Goal: Task Accomplishment & Management: Complete application form

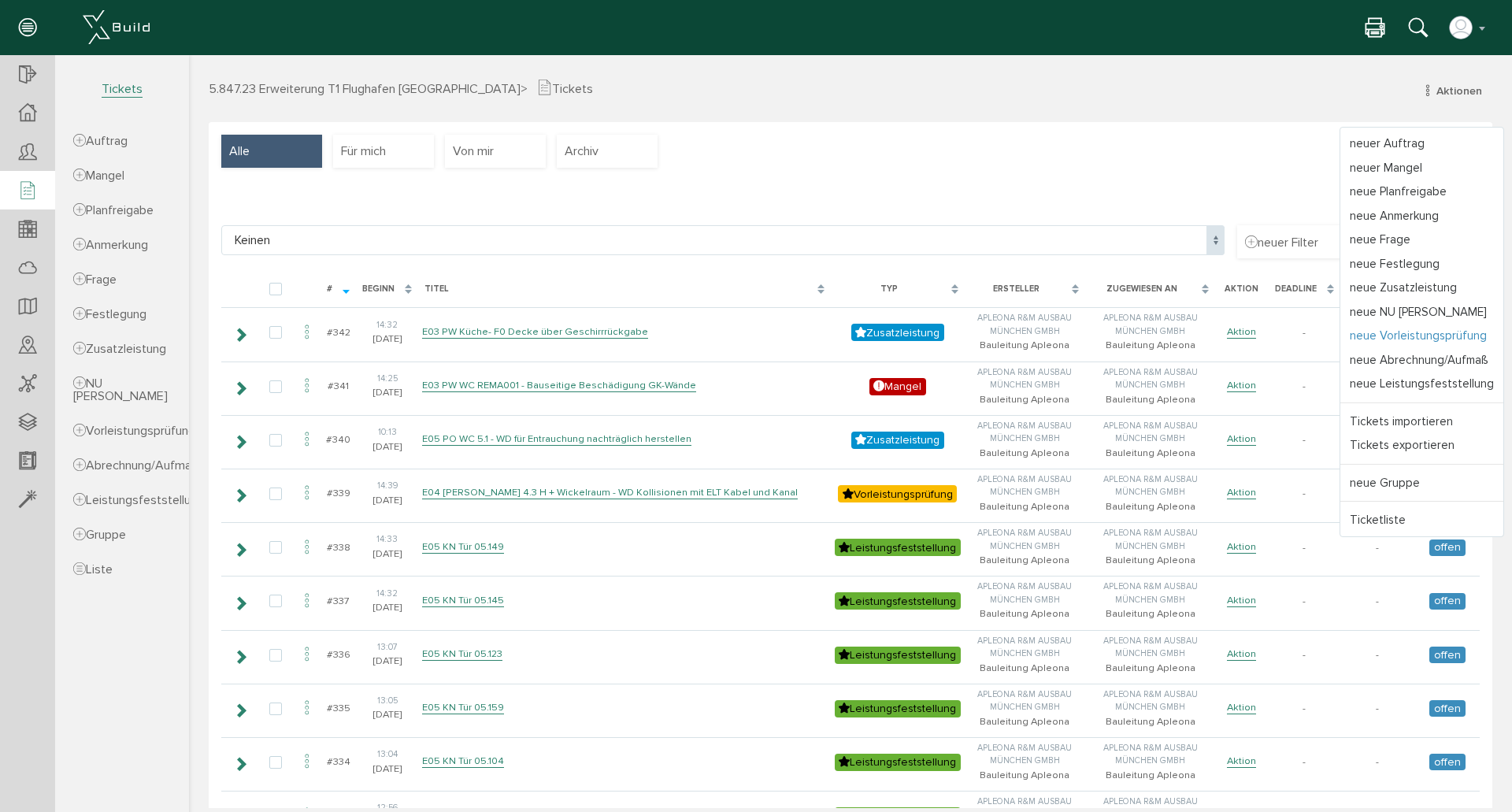
click at [1414, 336] on link "neue Vorleistungsprüfung" at bounding box center [1422, 336] width 163 height 24
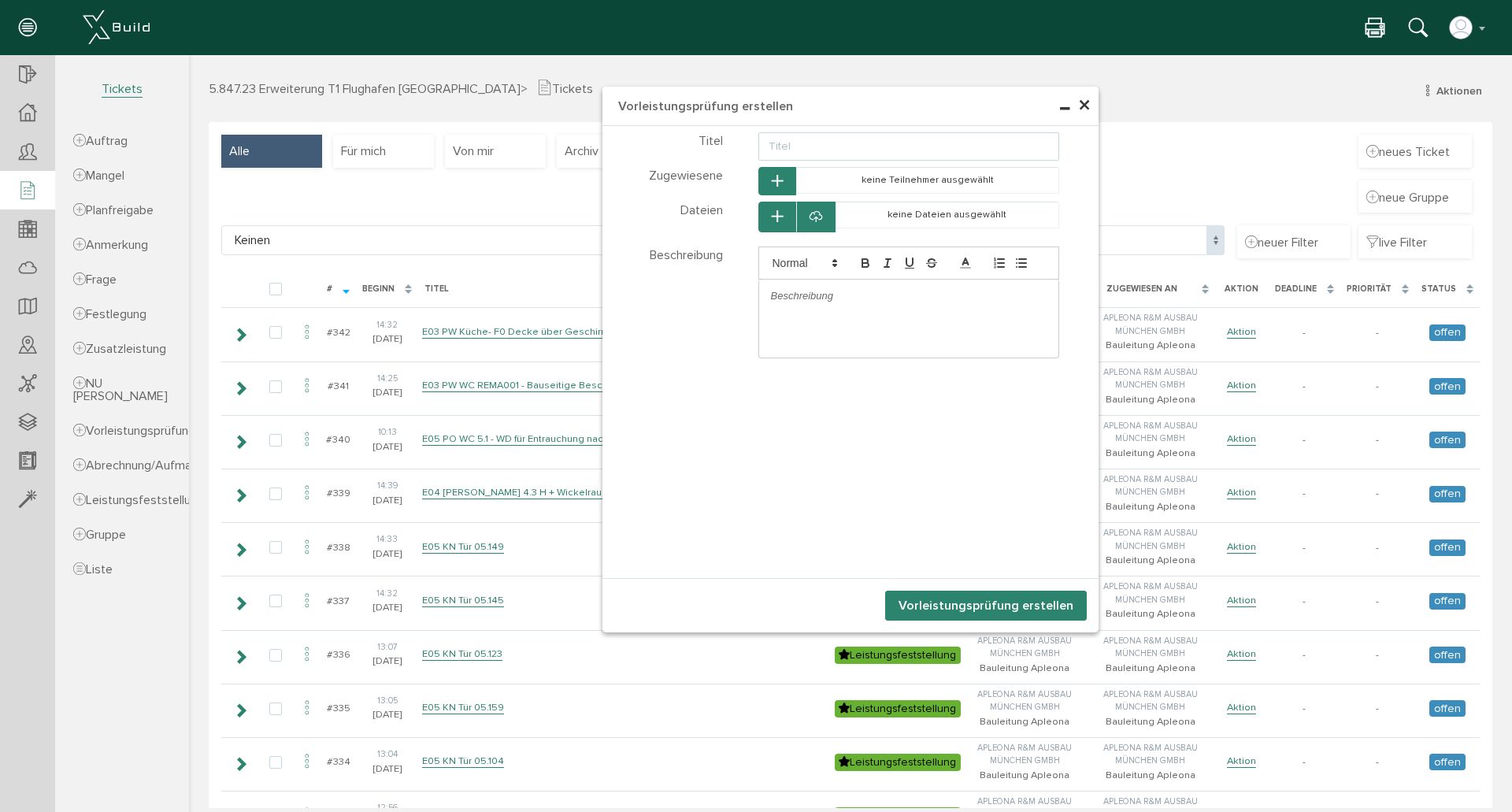
click at [894, 149] on input "text" at bounding box center [909, 147] width 301 height 29
type input "E04 KN WC [MEDICAL_DATA] CAGANF - Verputzte MW - Maßänderungen?"
click at [811, 300] on p at bounding box center [909, 295] width 276 height 14
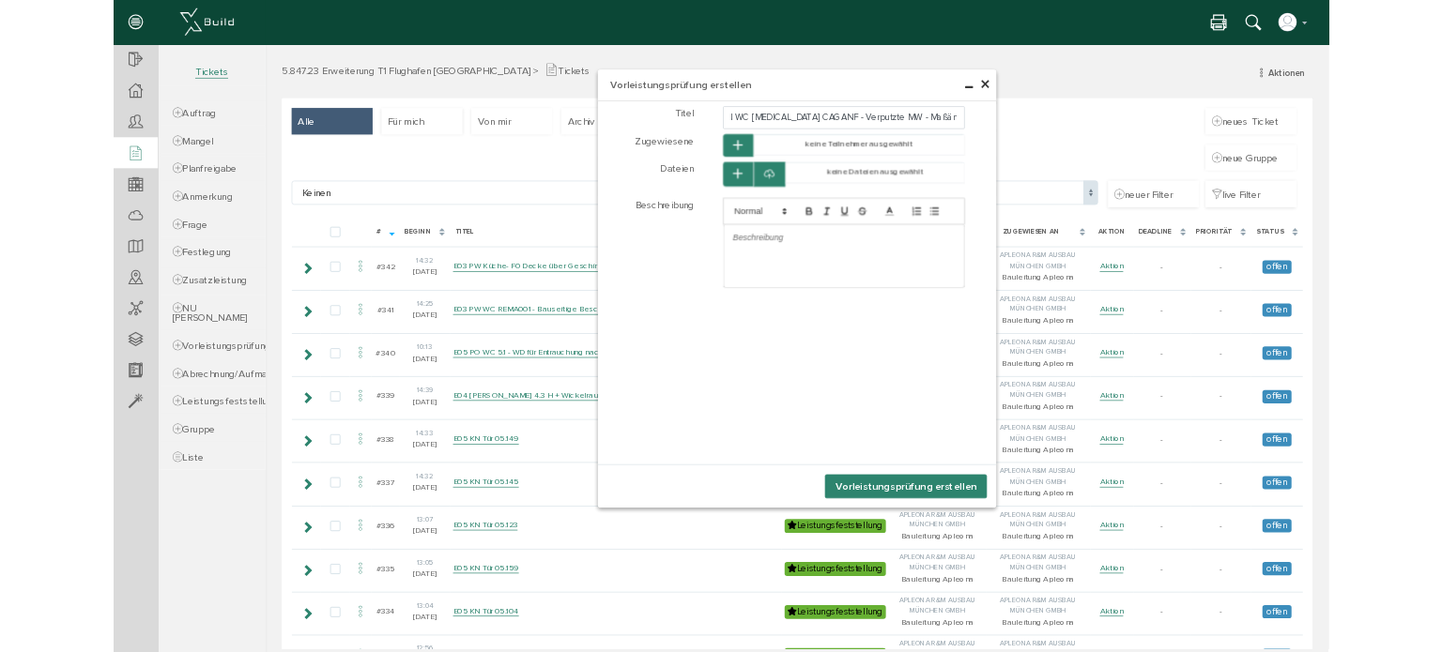
scroll to position [0, 0]
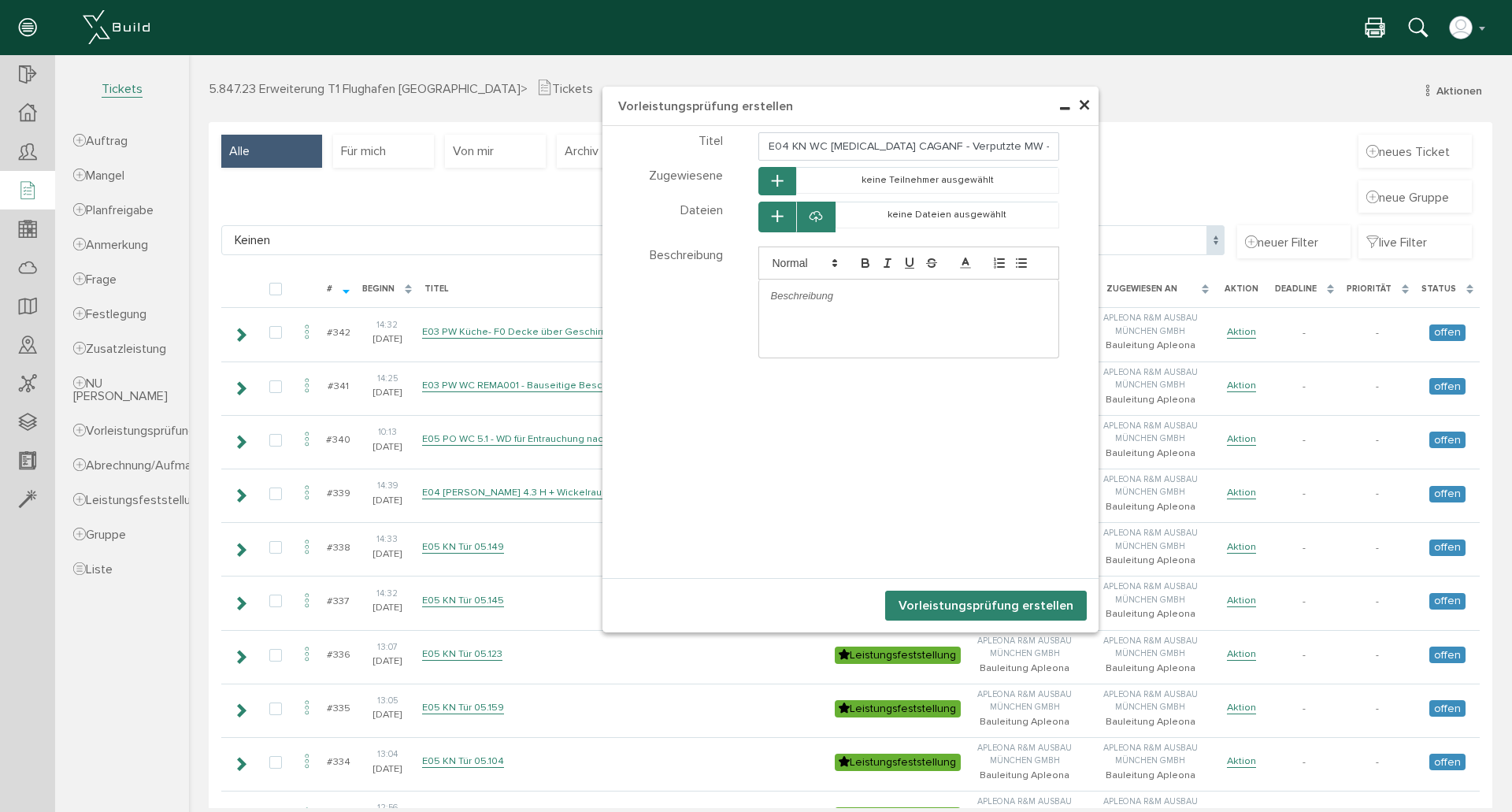
click at [812, 211] on icon at bounding box center [816, 217] width 13 height 16
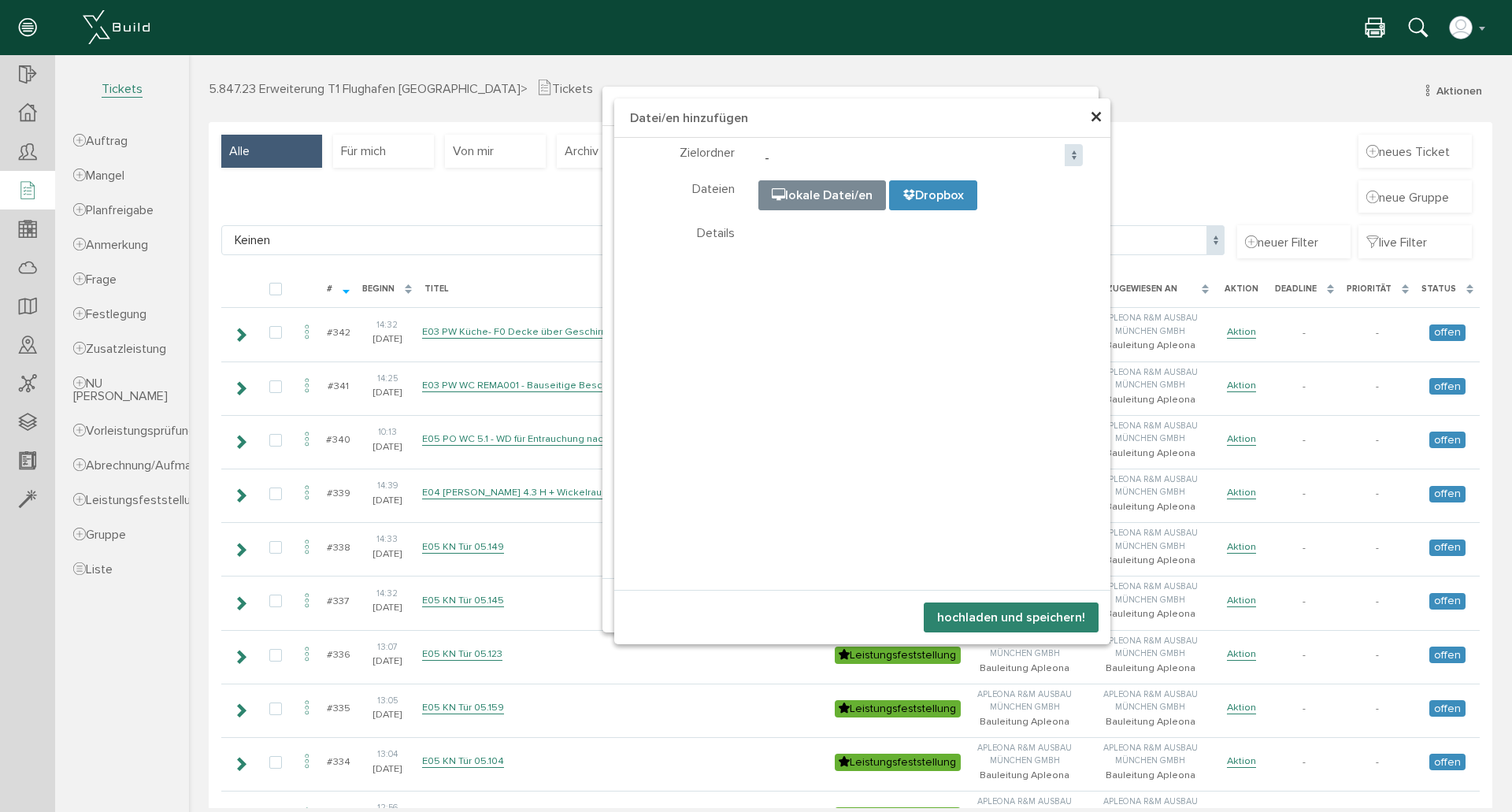
click at [806, 192] on input "file" at bounding box center [1153, 260] width 788 height 158
type input "C:\fakepath\WC_[MEDICAL_DATA]_Screenshot [DATE] 161134.png"
click at [781, 242] on span at bounding box center [785, 244] width 11 height 13
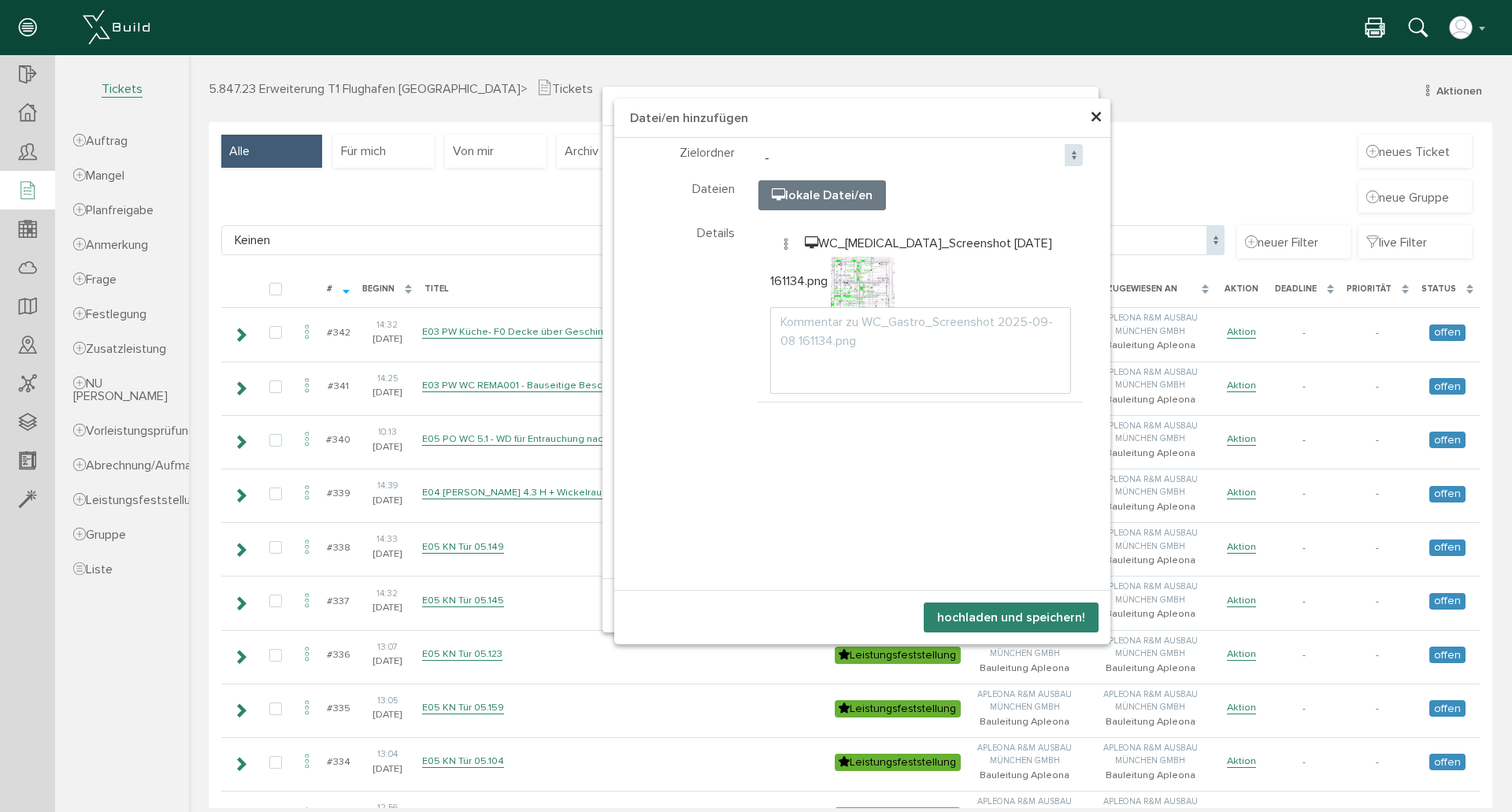
click at [752, 523] on div "Teilnehmer wählen Teilnehmer 0% 0% wird hochgeladen.. Zielordner - 01_Dokumenta…" at bounding box center [862, 363] width 496 height 452
click at [1012, 501] on div "Teilnehmer wählen Teilnehmer 0% 0% wird hochgeladen.. Zielordner - 01_Dokumenta…" at bounding box center [862, 363] width 496 height 452
click at [887, 273] on img at bounding box center [863, 282] width 65 height 50
click at [868, 263] on img at bounding box center [863, 282] width 65 height 50
click at [782, 243] on span at bounding box center [785, 244] width 11 height 13
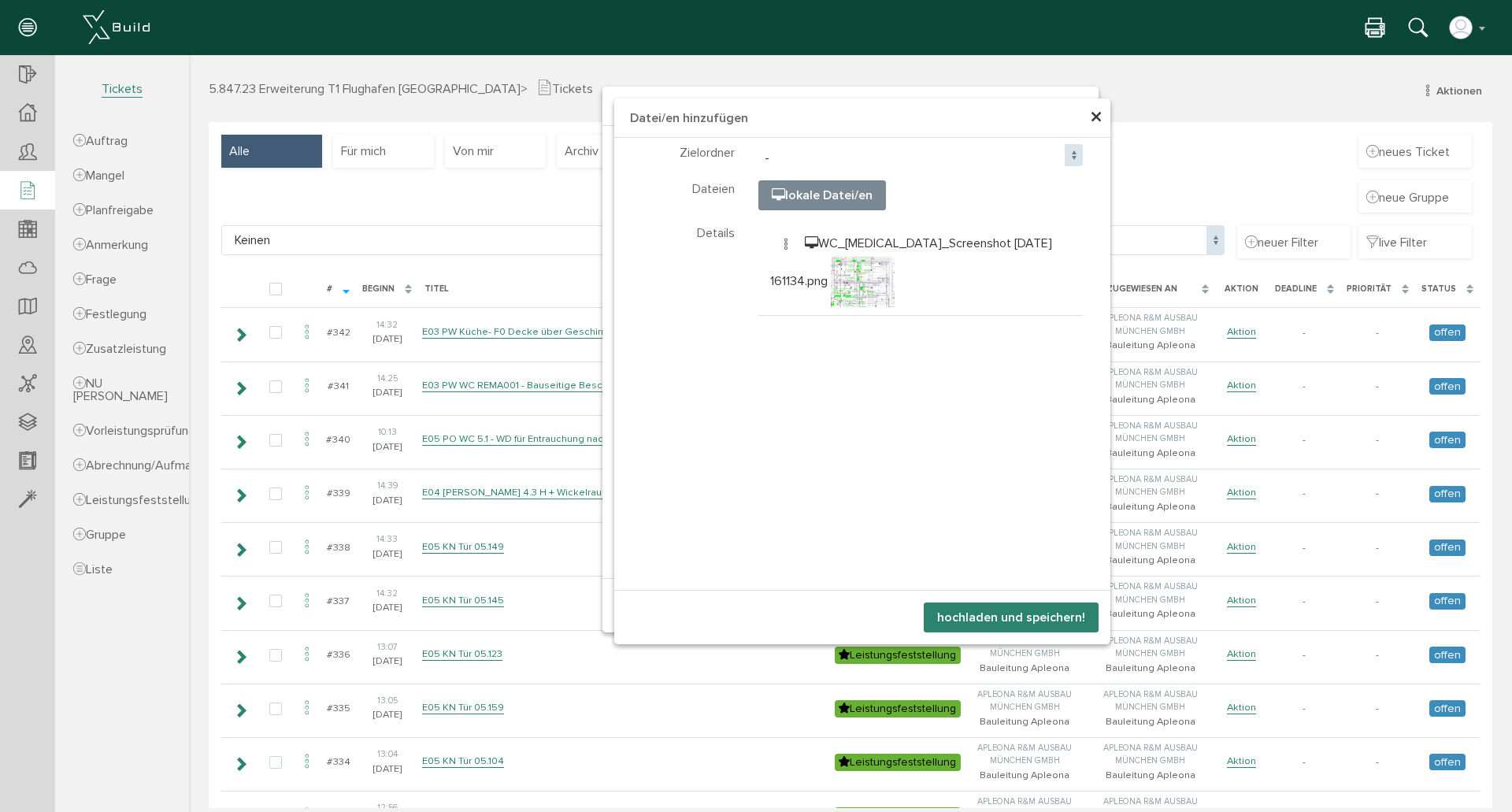
click at [827, 191] on input "file" at bounding box center [1153, 260] width 788 height 158
click at [873, 246] on span "WC_[MEDICAL_DATA]_Screenshot [DATE] 161134.png" at bounding box center [911, 263] width 282 height 54
click at [834, 292] on img at bounding box center [863, 282] width 65 height 50
drag, startPoint x: 860, startPoint y: 278, endPoint x: 821, endPoint y: 278, distance: 39.0
click at [821, 278] on span "WC_[MEDICAL_DATA]_Screenshot [DATE] 161134.png" at bounding box center [911, 263] width 282 height 54
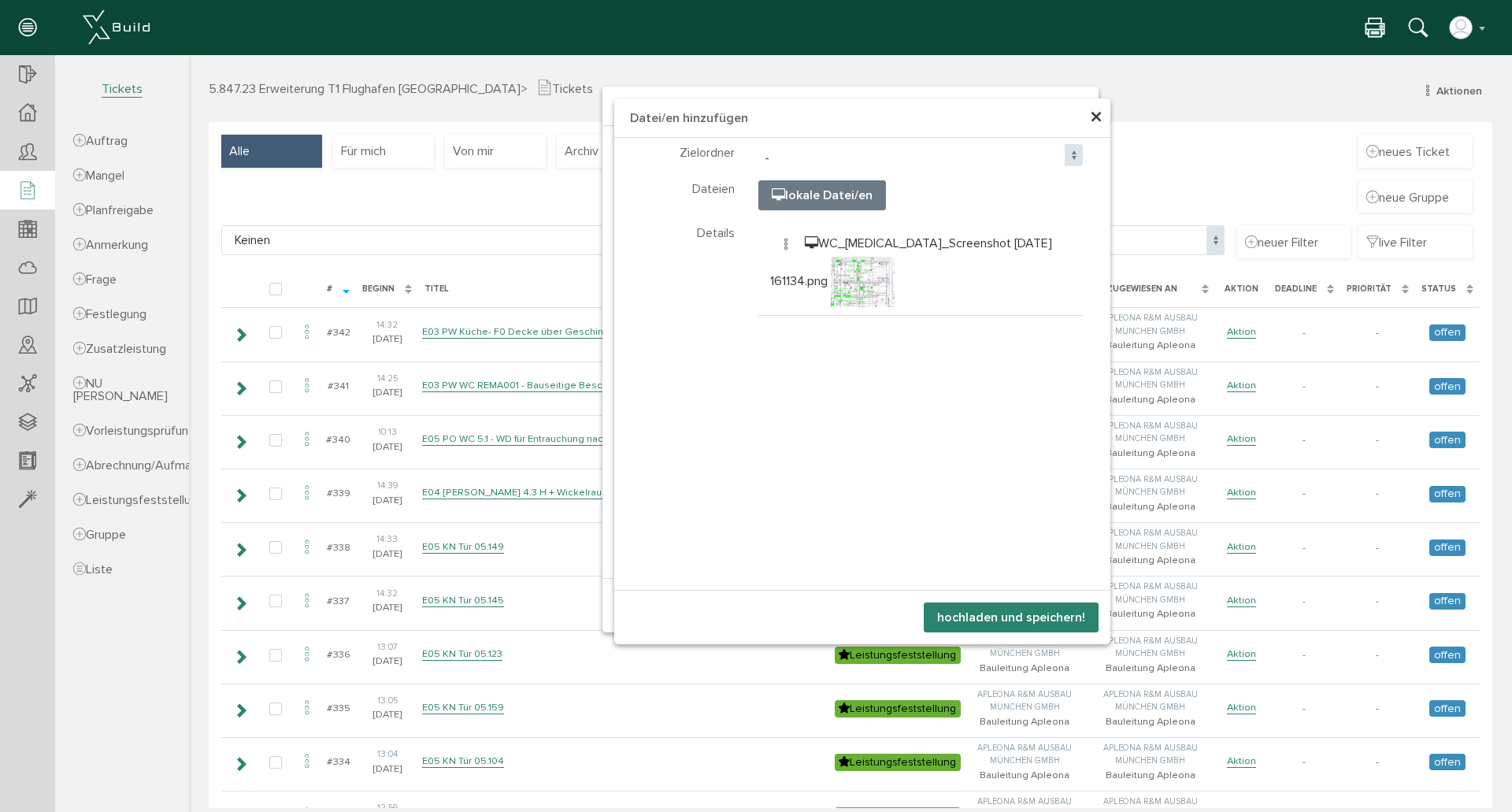
click at [1092, 117] on span "×" at bounding box center [1096, 117] width 13 height 31
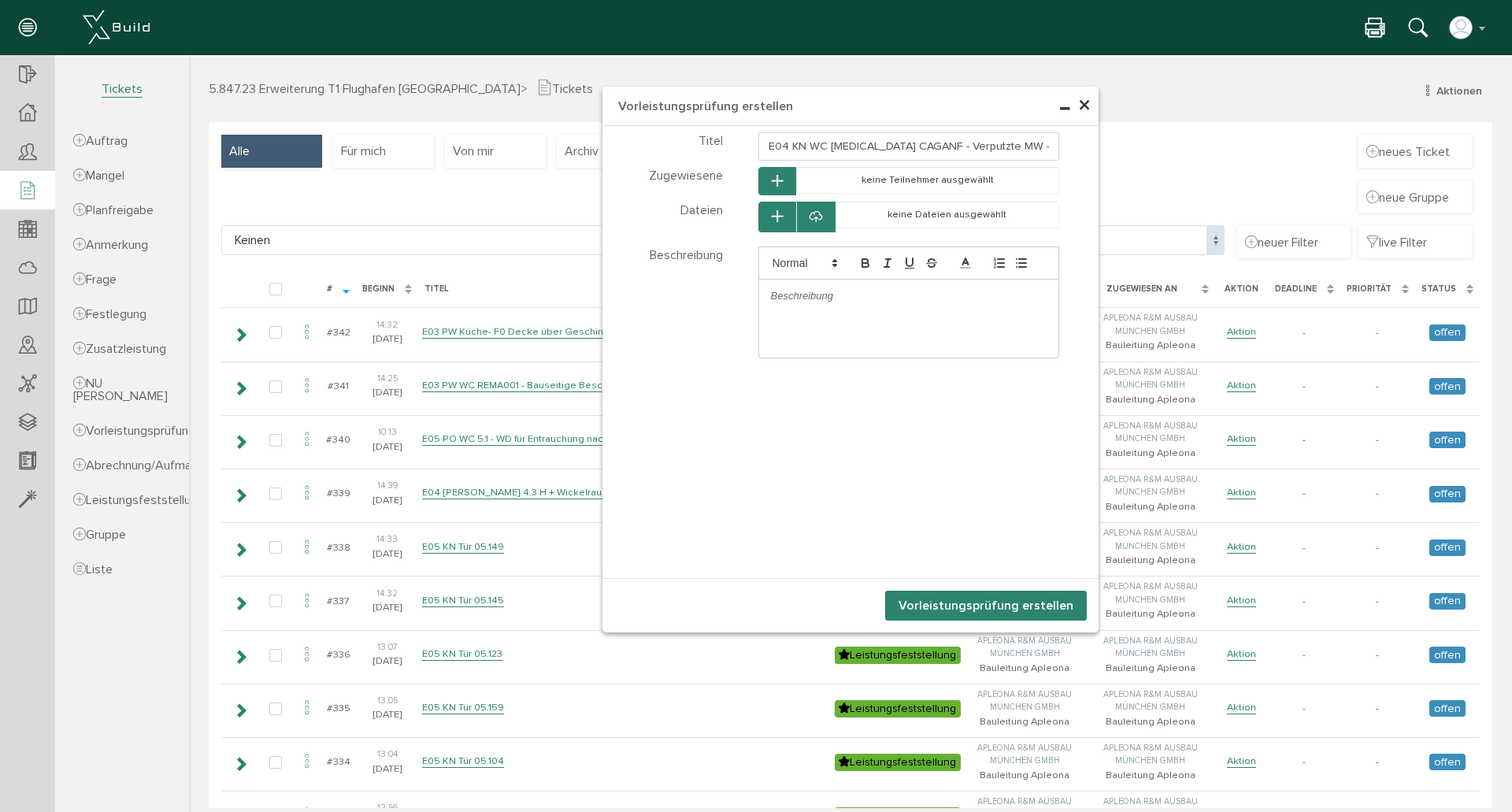
click at [815, 218] on icon at bounding box center [816, 217] width 13 height 16
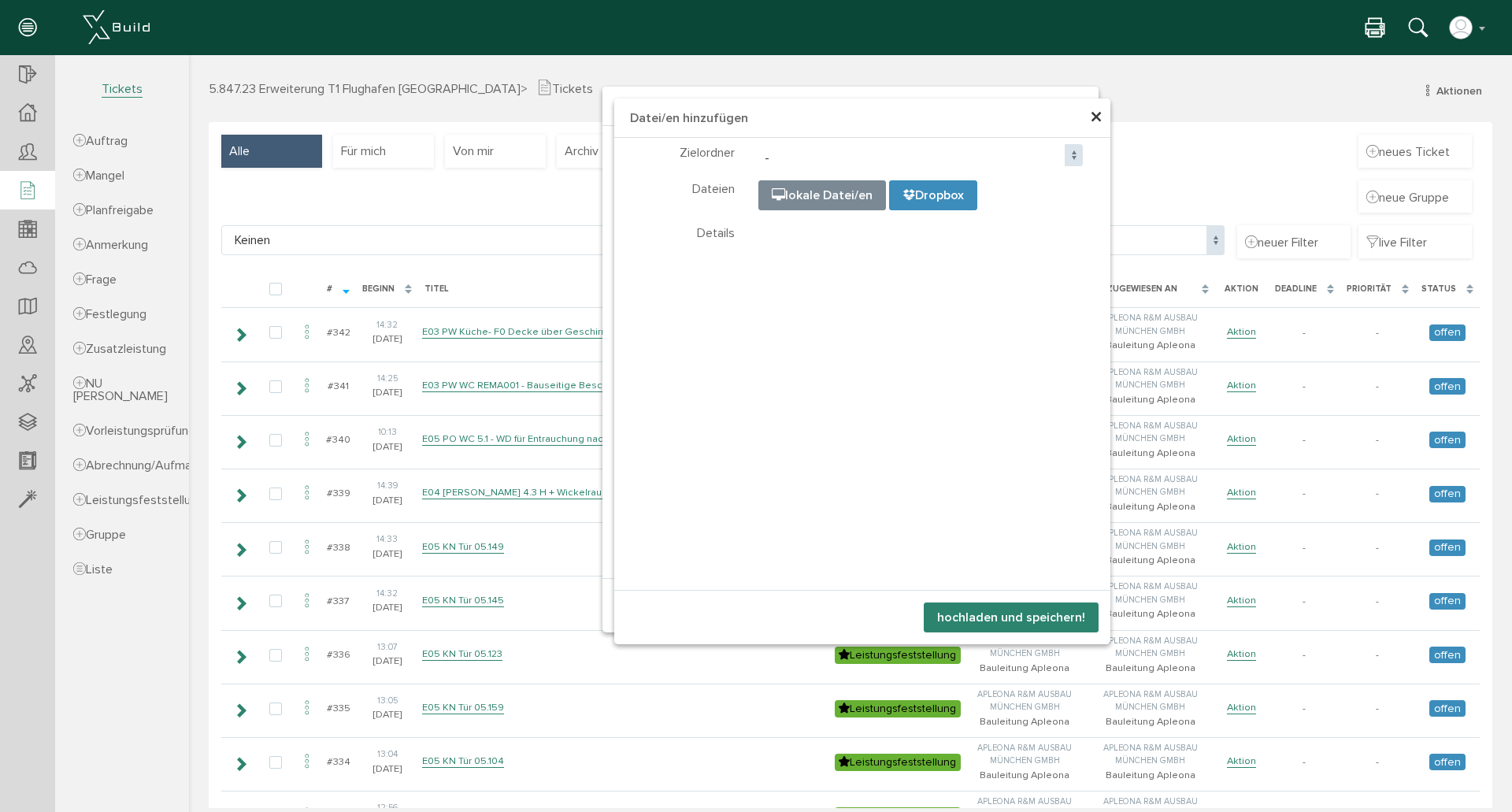
click at [835, 196] on input "file" at bounding box center [1153, 260] width 788 height 158
type input "C:\fakepath\WC_[MEDICAL_DATA]_Screenshot [DATE] 161134.png"
click at [967, 614] on button "hochladen und speichern!" at bounding box center [1011, 617] width 175 height 30
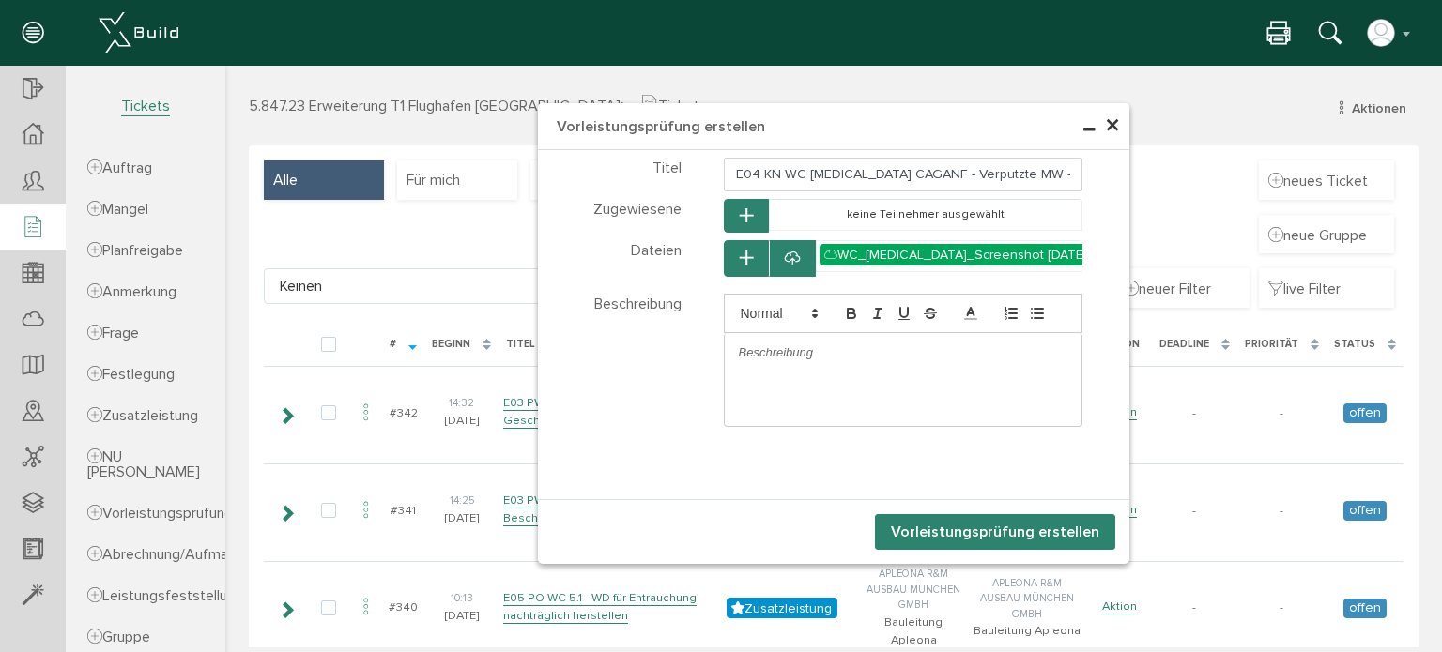
click at [841, 361] on p at bounding box center [903, 352] width 329 height 17
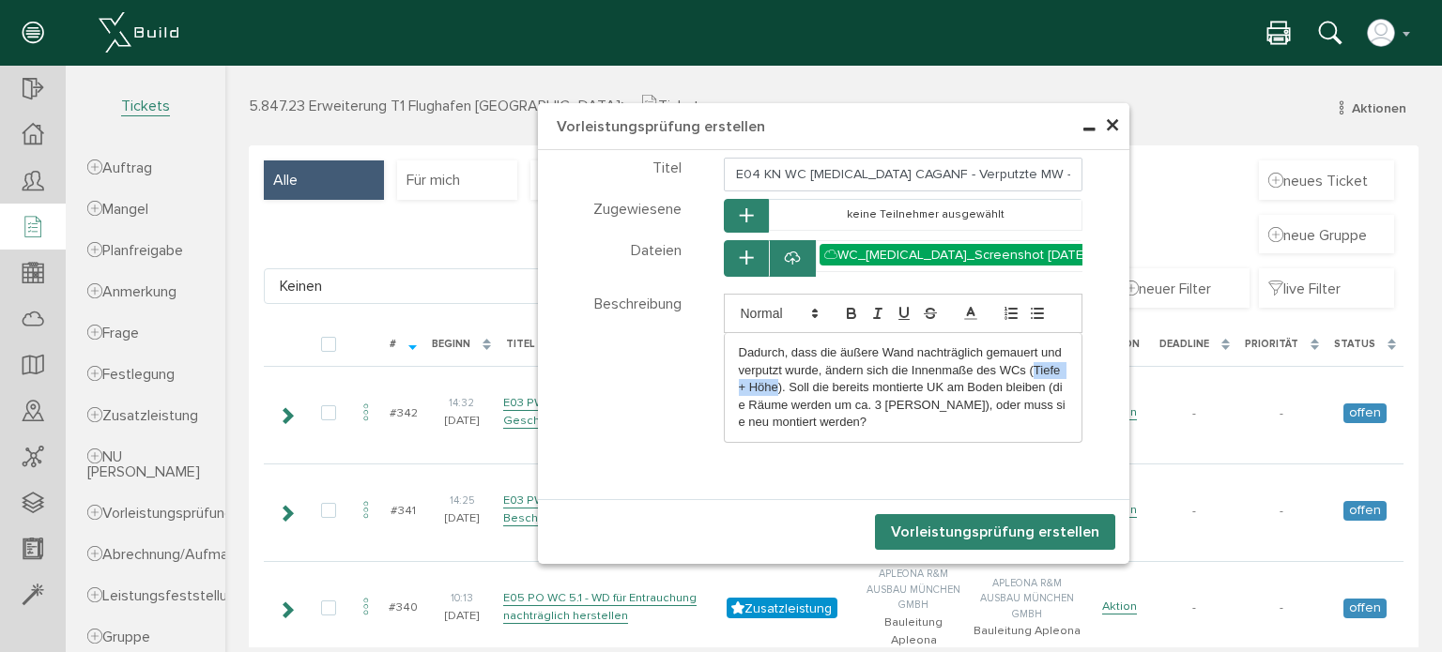
drag, startPoint x: 1027, startPoint y: 375, endPoint x: 772, endPoint y: 396, distance: 256.1
click at [772, 396] on p "Dadurch, dass die äußere Wand nachträglich gemauert und verputzt wurde, ändern …" at bounding box center [903, 387] width 329 height 86
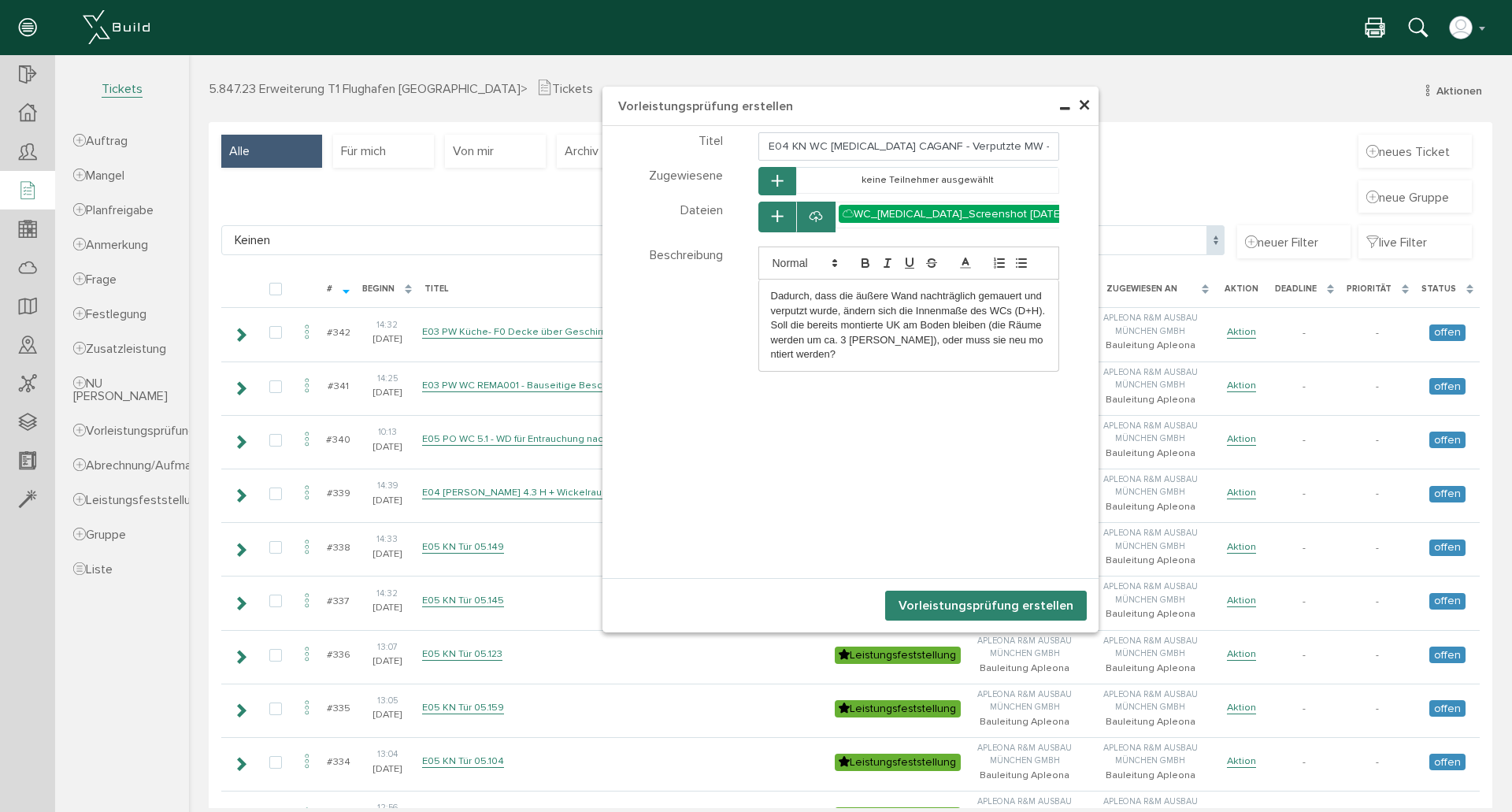
click at [897, 362] on p "Dadurch, dass die äußere Wand nachträglich gemauert und verputzt wurde, ändern …" at bounding box center [909, 325] width 276 height 72
click at [892, 346] on p "Dadurch, dass die äußere Wand nachträglich gemauert und verputzt wurde, ändern …" at bounding box center [909, 325] width 276 height 72
click at [811, 216] on icon at bounding box center [816, 217] width 13 height 16
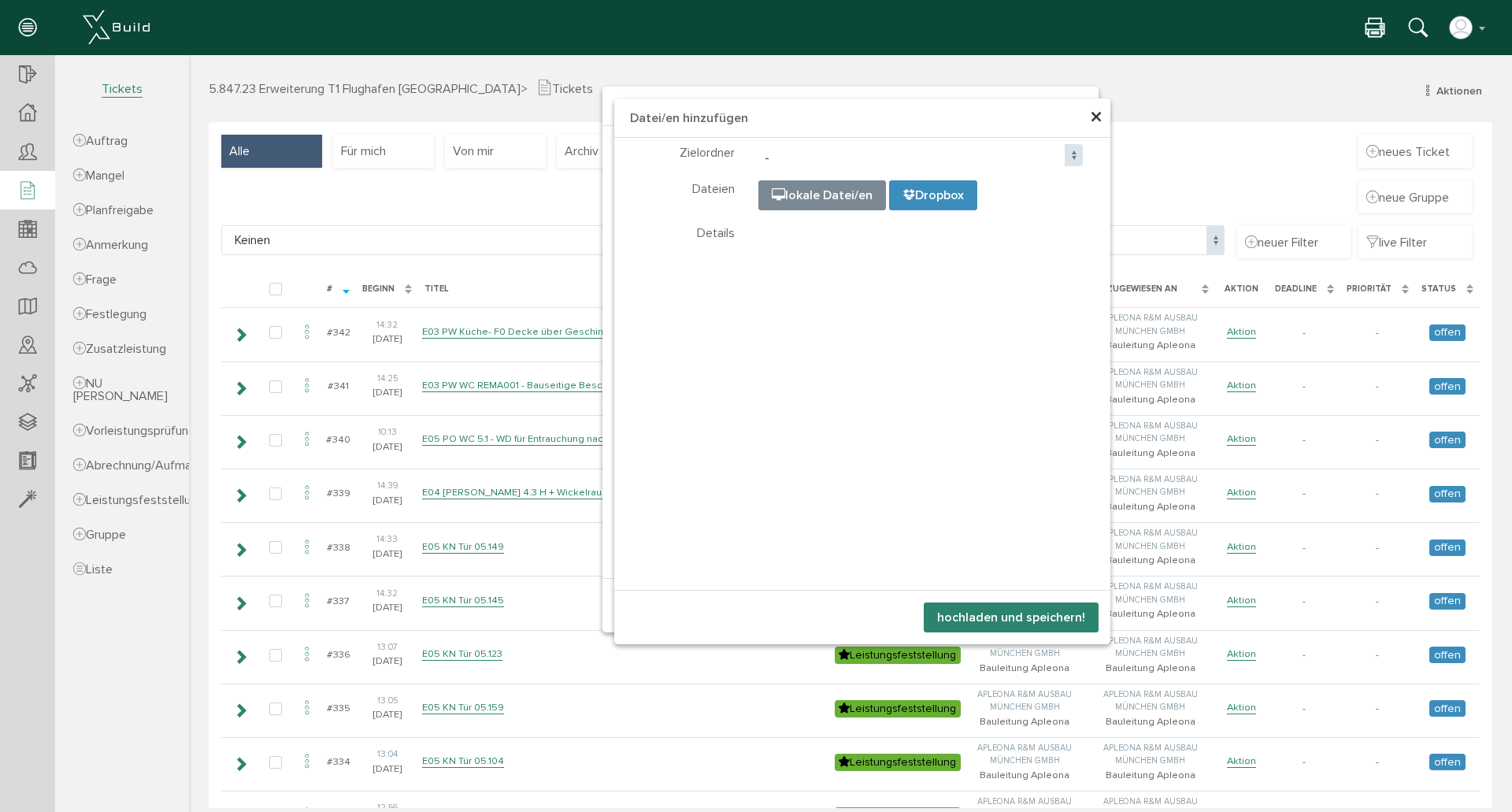
click at [810, 192] on input "file" at bounding box center [1153, 260] width 788 height 158
click at [789, 200] on input "file" at bounding box center [1153, 260] width 788 height 158
click at [843, 194] on input "file" at bounding box center [1153, 260] width 788 height 158
type input "C:\fakepath\WC_[MEDICAL_DATA]_Screenshot [DATE] 161134.png"
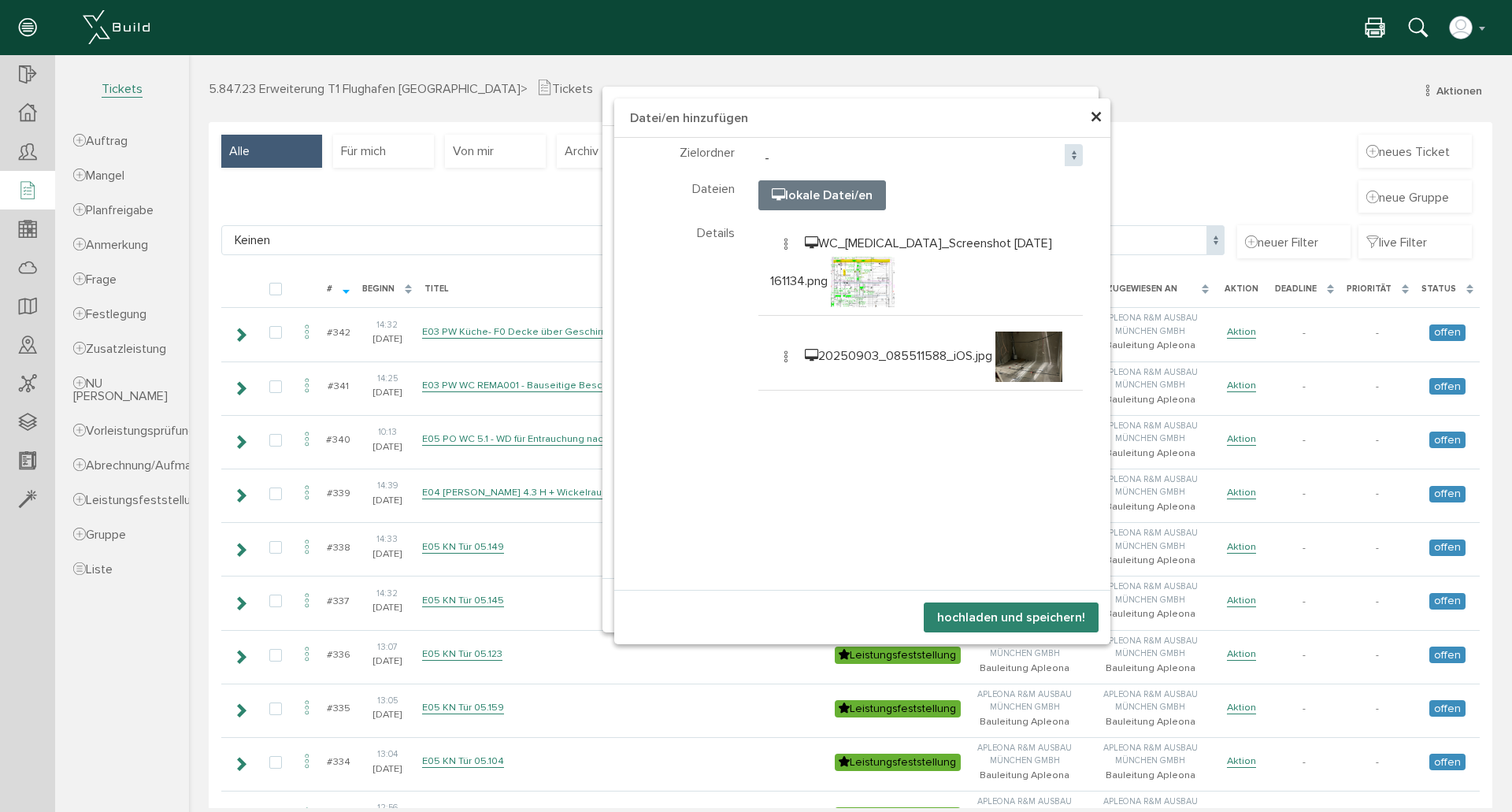
click at [1004, 609] on button "hochladen und speichern!" at bounding box center [1011, 617] width 175 height 30
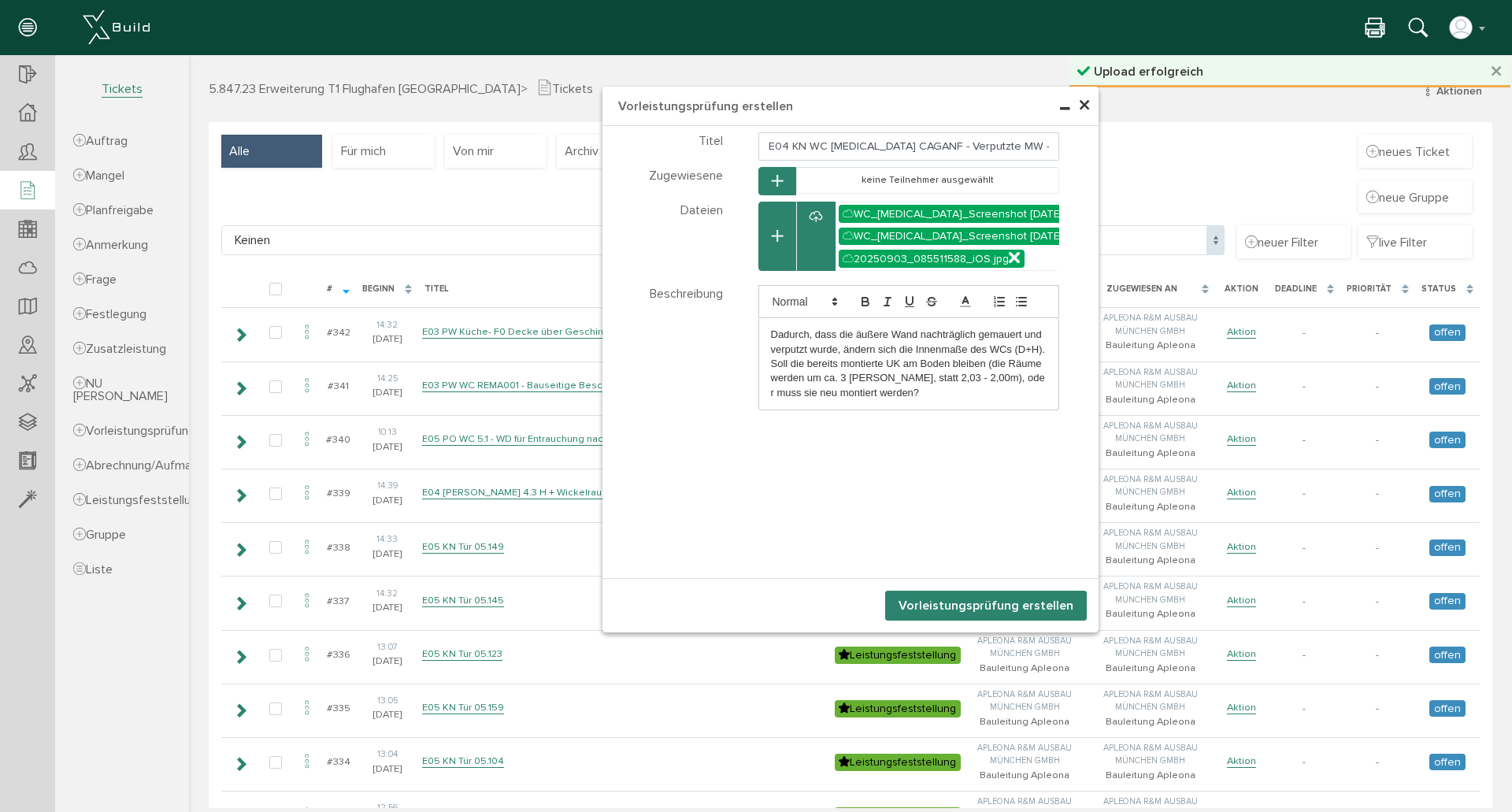
drag, startPoint x: 1090, startPoint y: 627, endPoint x: 1137, endPoint y: 639, distance: 48.5
click at [1098, 632] on div at bounding box center [1091, 625] width 13 height 13
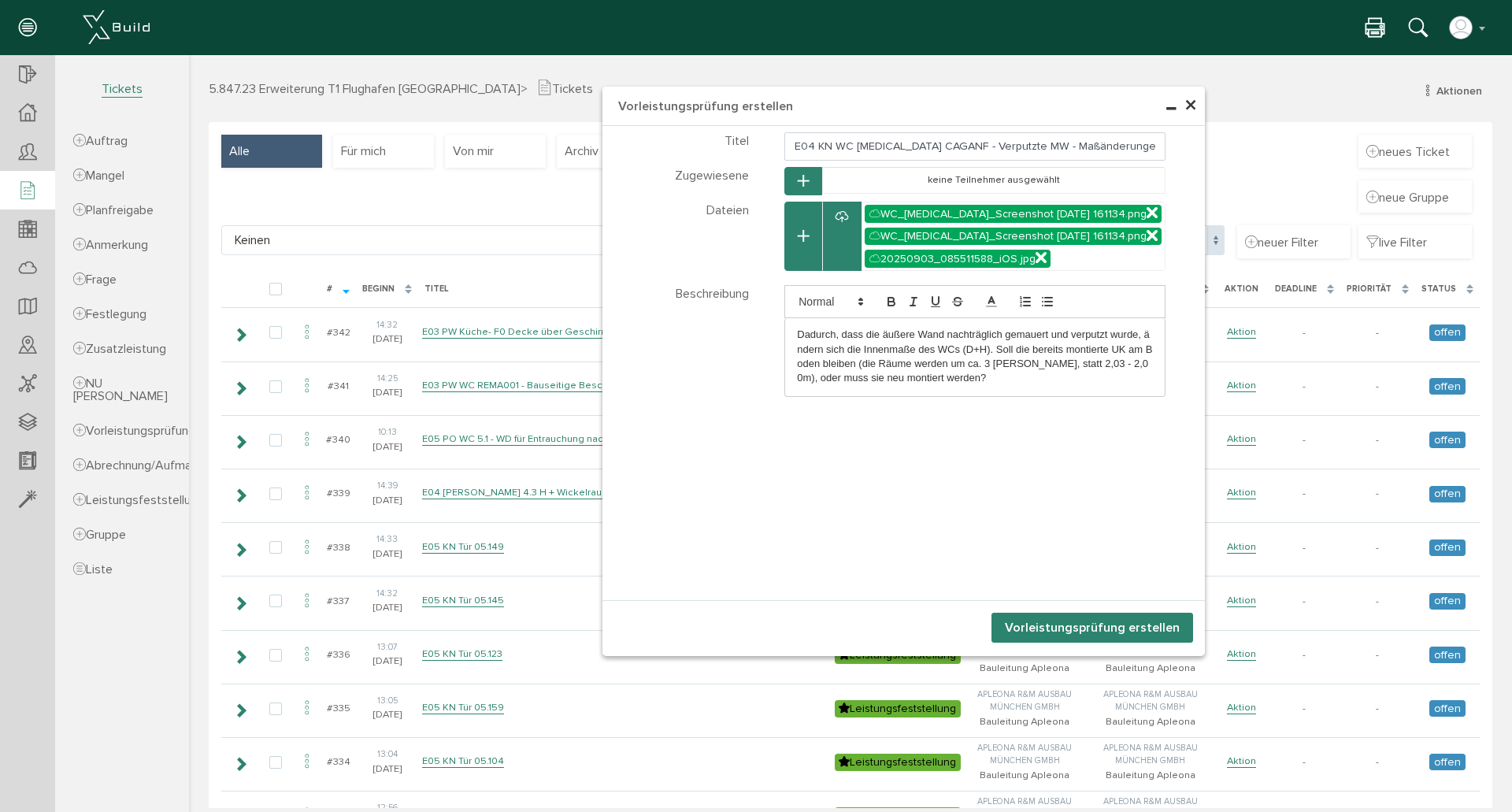
click at [1147, 211] on icon at bounding box center [1152, 214] width 11 height 13
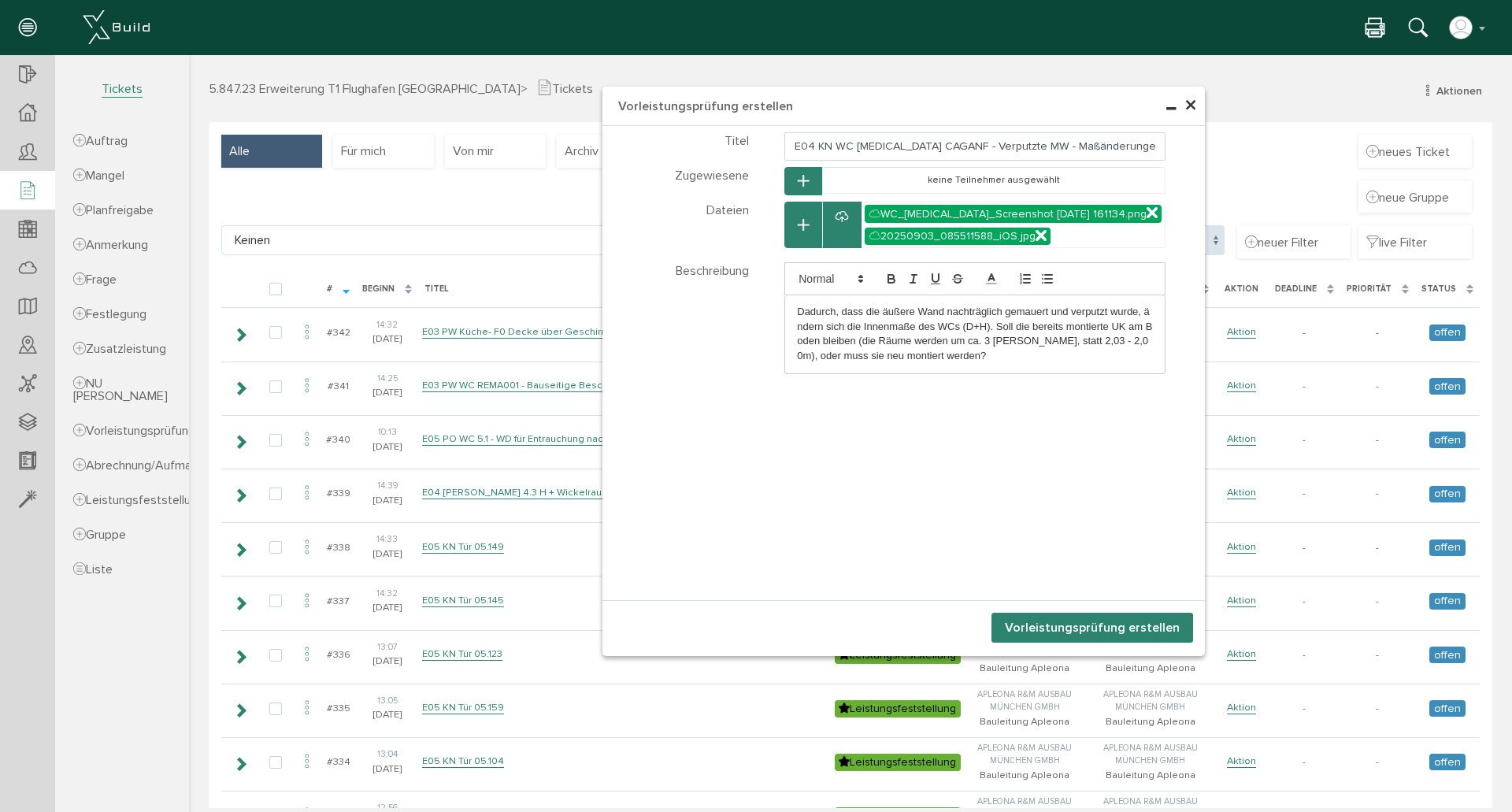
click at [1120, 628] on button "Vorleistungsprüfung erstellen" at bounding box center [1092, 627] width 201 height 30
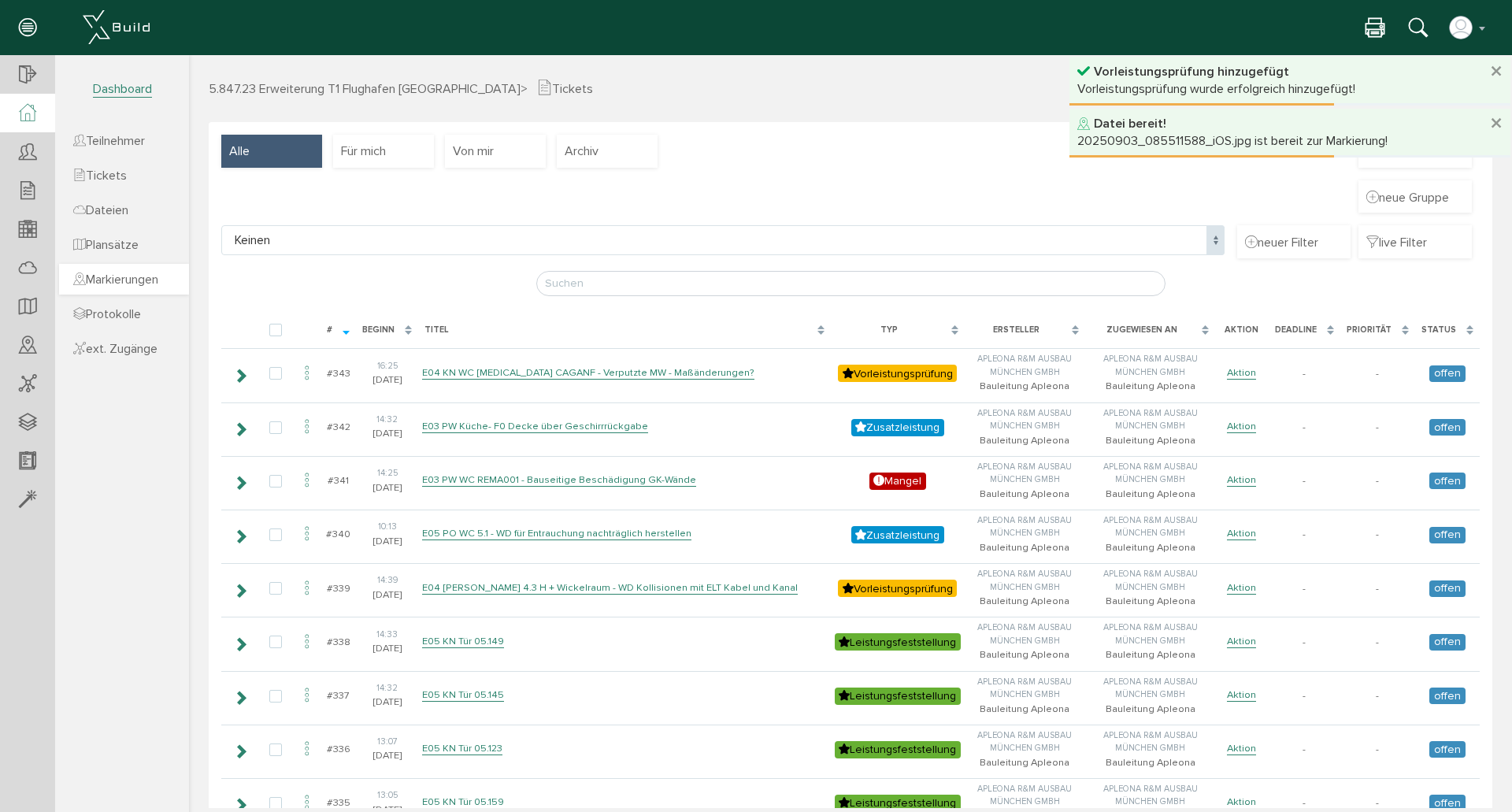
click at [138, 273] on span "Markierungen" at bounding box center [115, 279] width 85 height 16
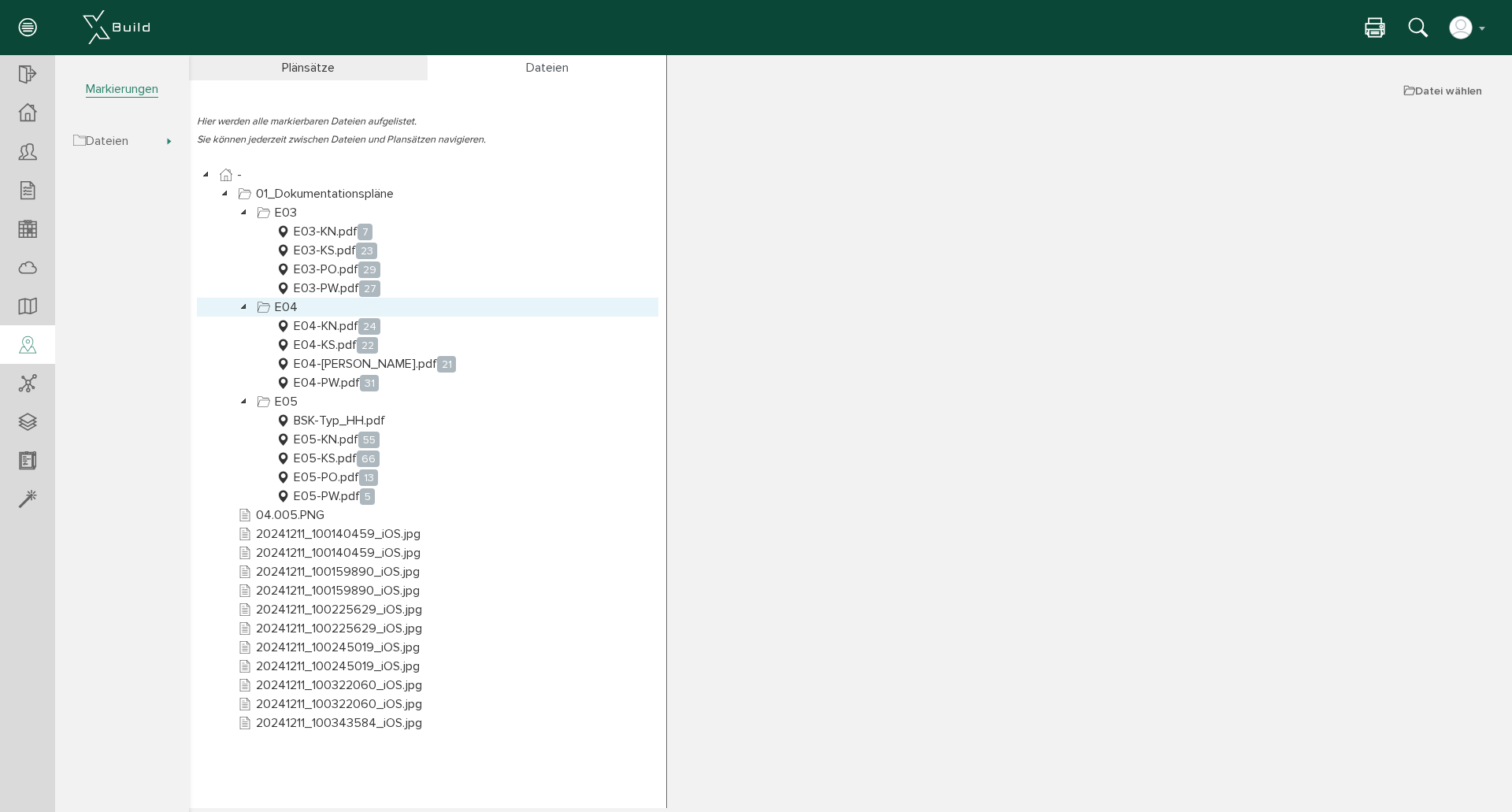
click at [345, 321] on section "Hier werden alle markierbaren Dateien aufgelistet. Sie können jederzeit zwische…" at bounding box center [427, 456] width 477 height 752
click at [336, 325] on link "E04-KN.pdf 24" at bounding box center [328, 325] width 111 height 19
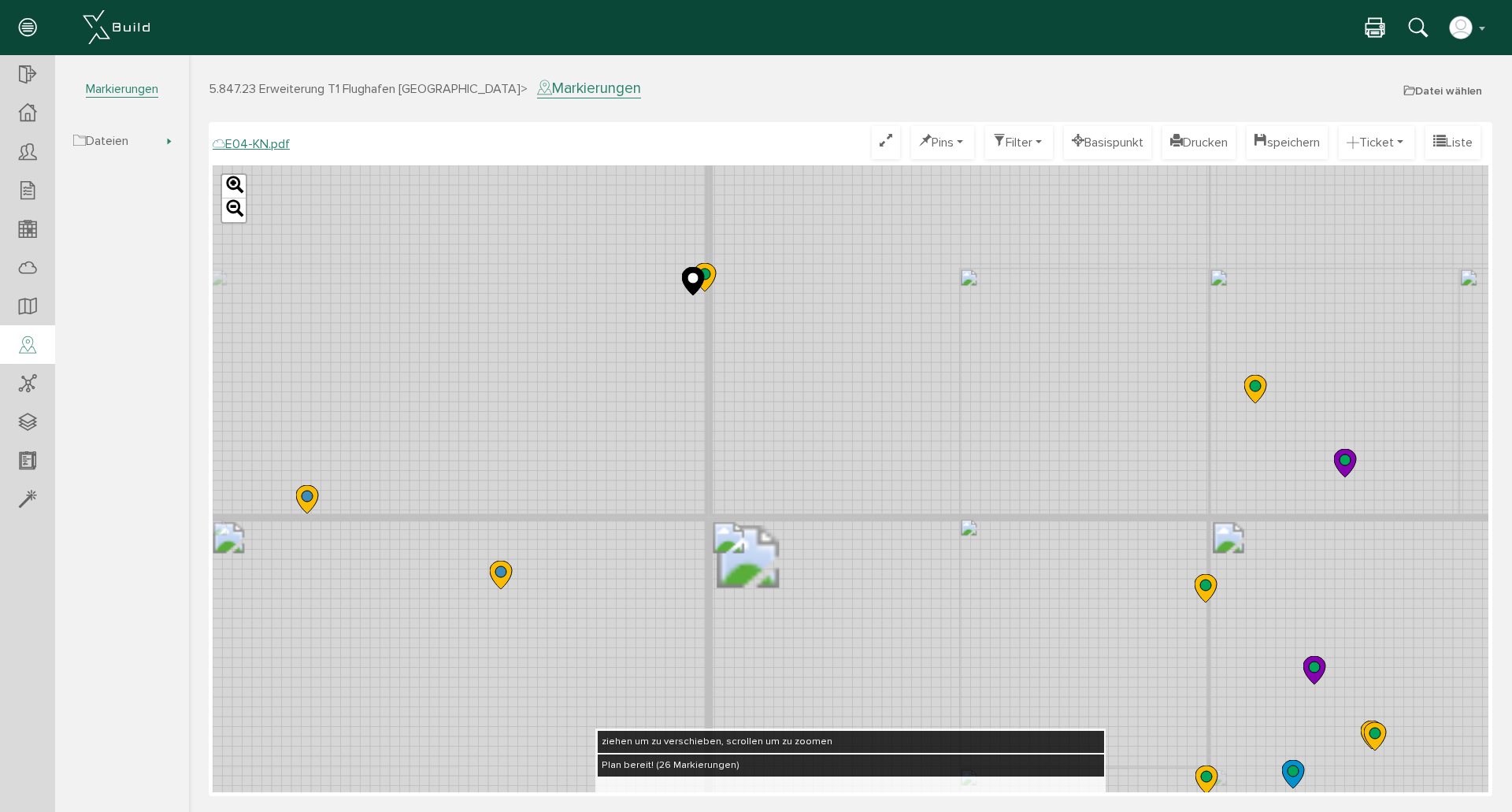
drag, startPoint x: 774, startPoint y: 225, endPoint x: 775, endPoint y: 470, distance: 245.0
click at [775, 470] on div "Leaflet" at bounding box center [850, 478] width 1276 height 627
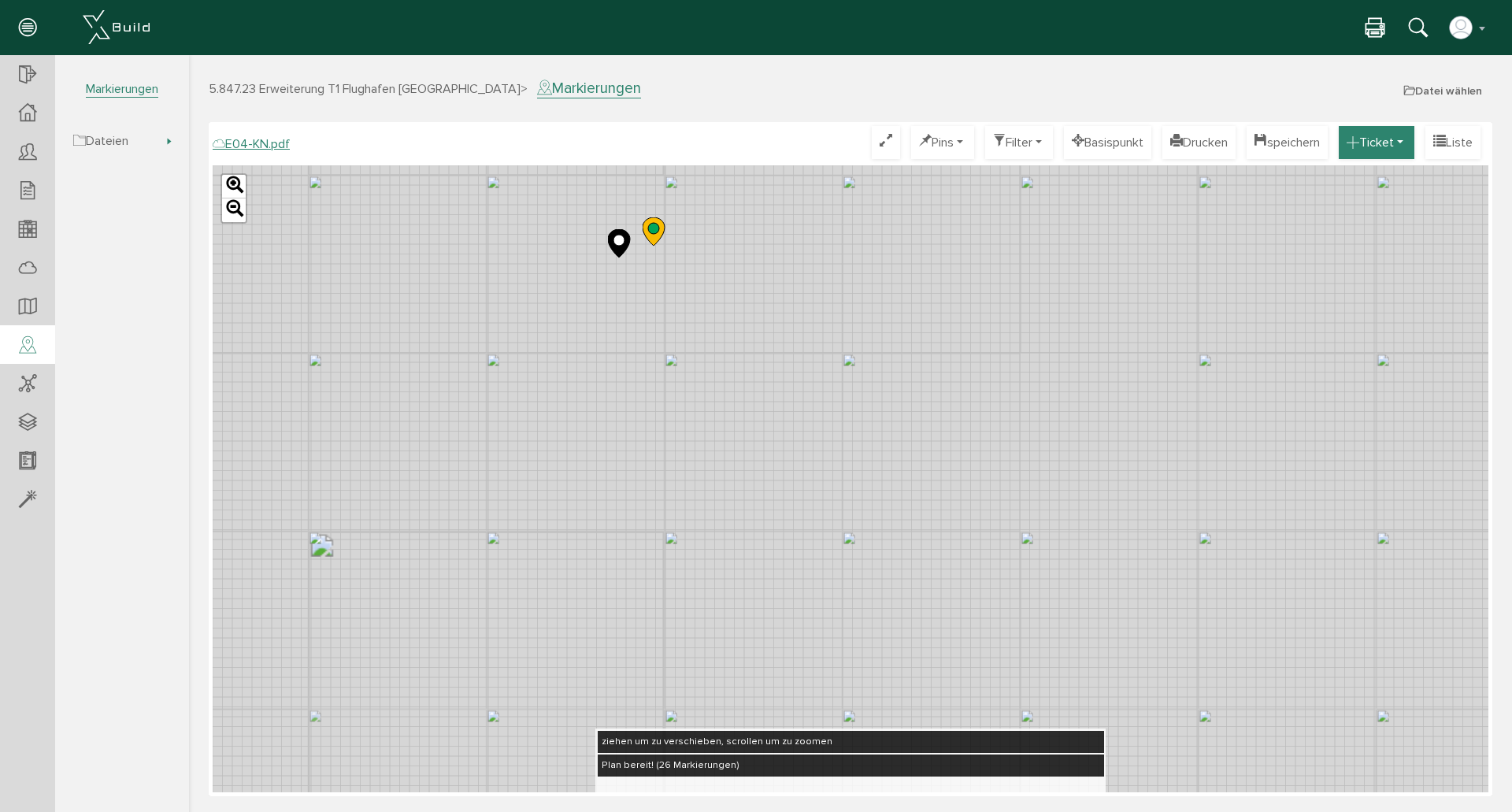
click at [1371, 138] on button "Ticket" at bounding box center [1377, 142] width 76 height 33
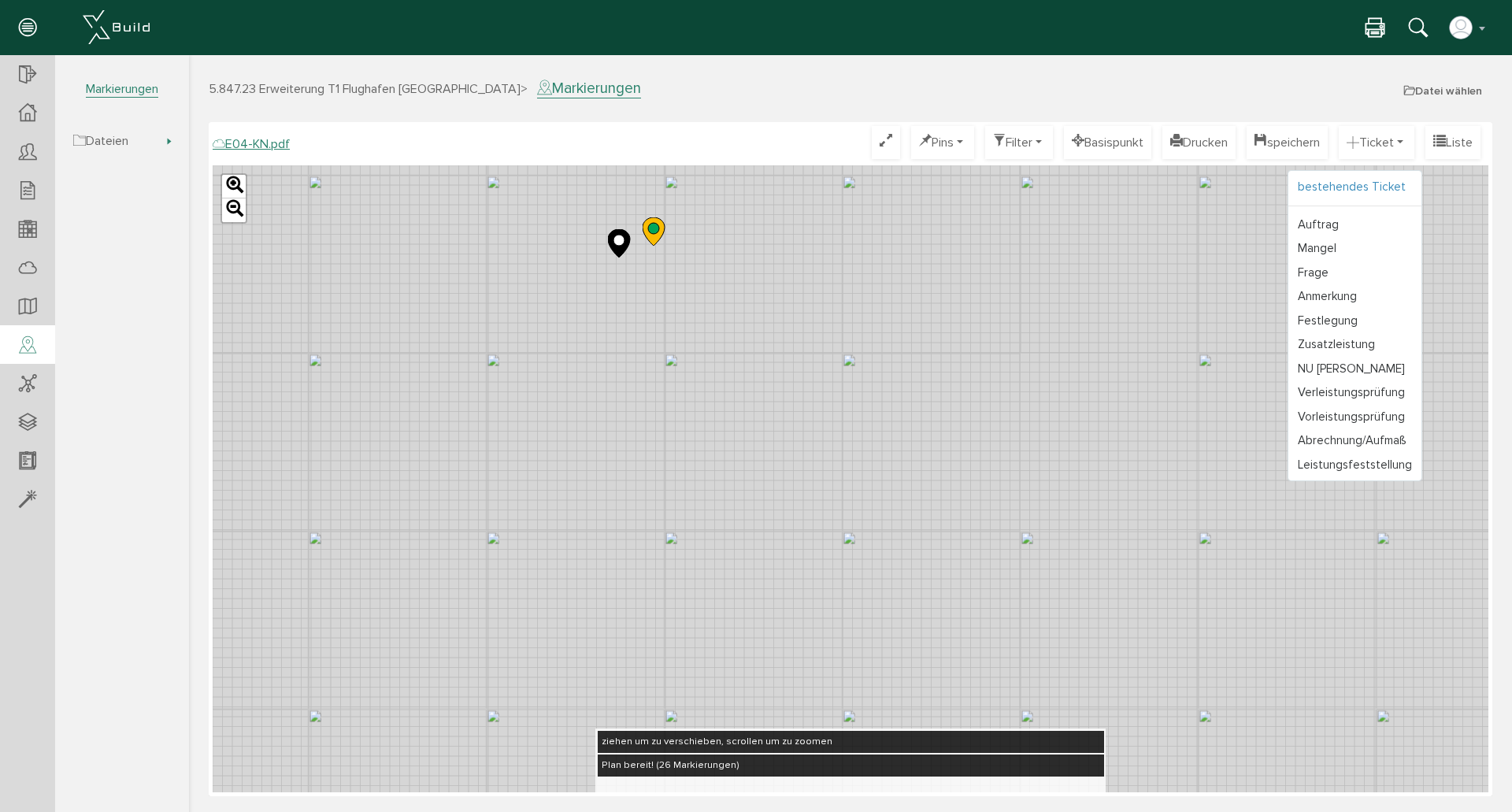
click at [1337, 186] on link "bestehendes Ticket" at bounding box center [1355, 186] width 133 height 24
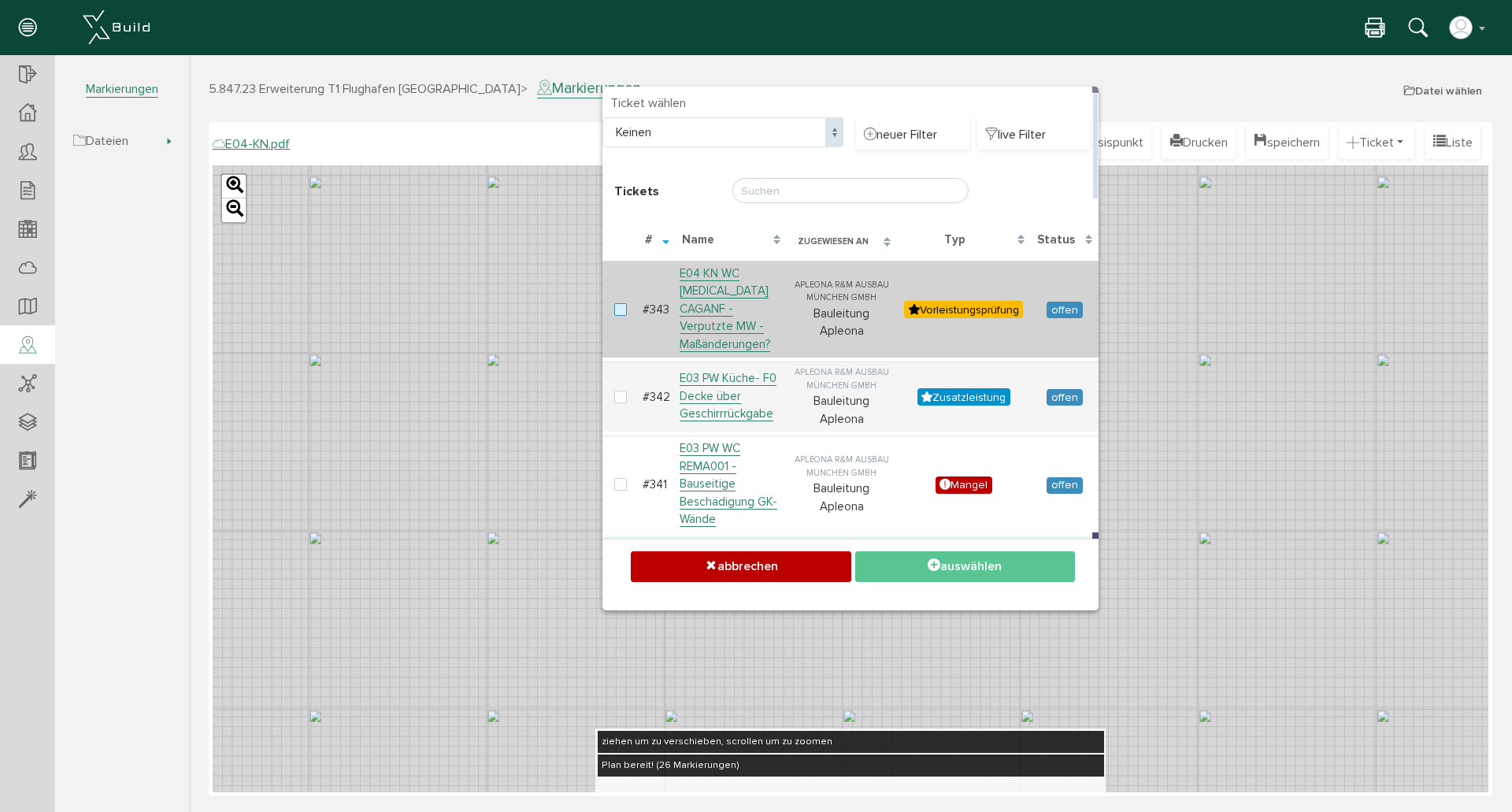
click at [616, 303] on label at bounding box center [623, 310] width 19 height 14
click at [616, 303] on input "checkbox" at bounding box center [619, 308] width 10 height 10
checkbox input "true"
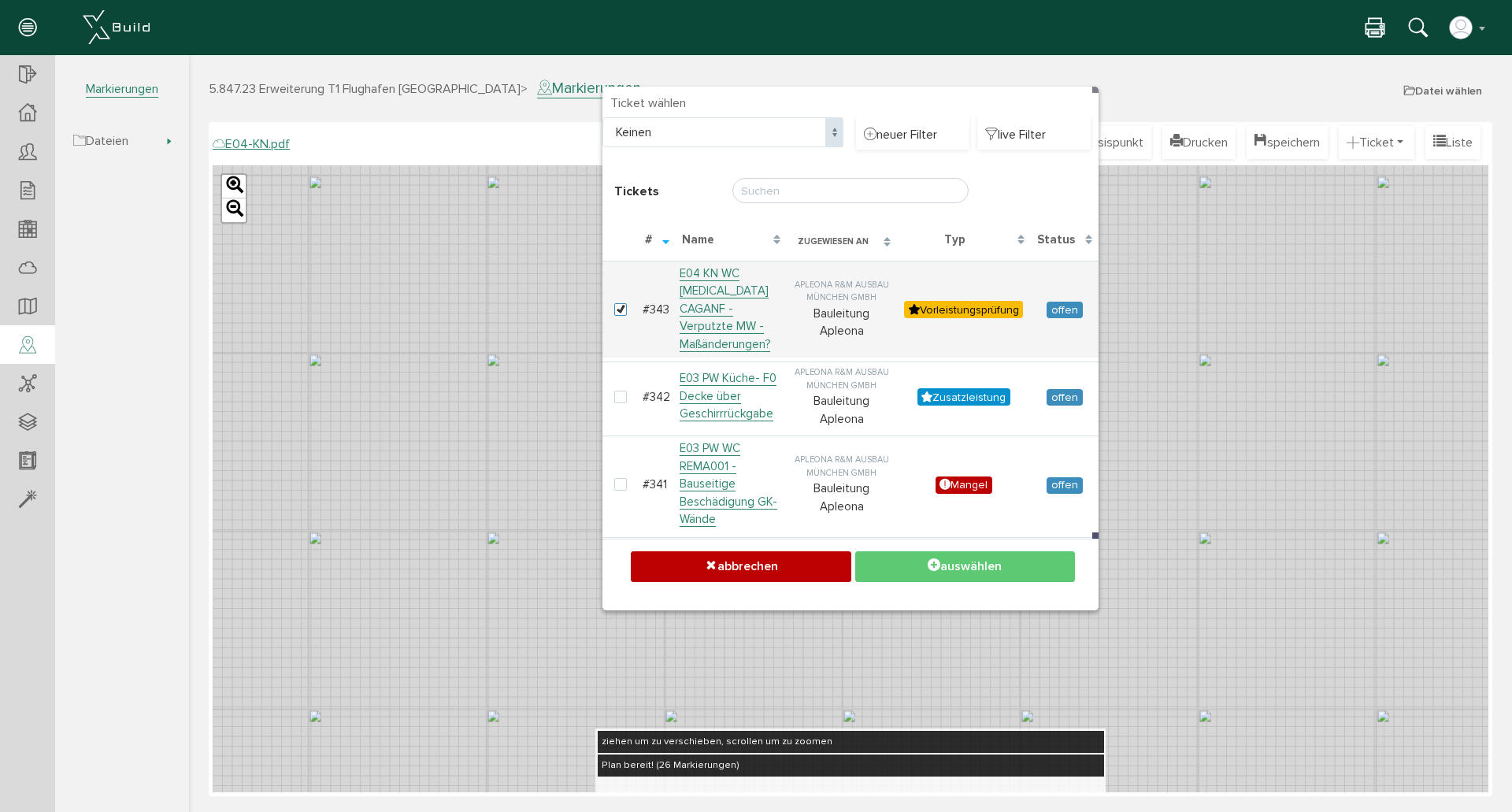
click at [1038, 558] on button "auswählen" at bounding box center [965, 566] width 220 height 31
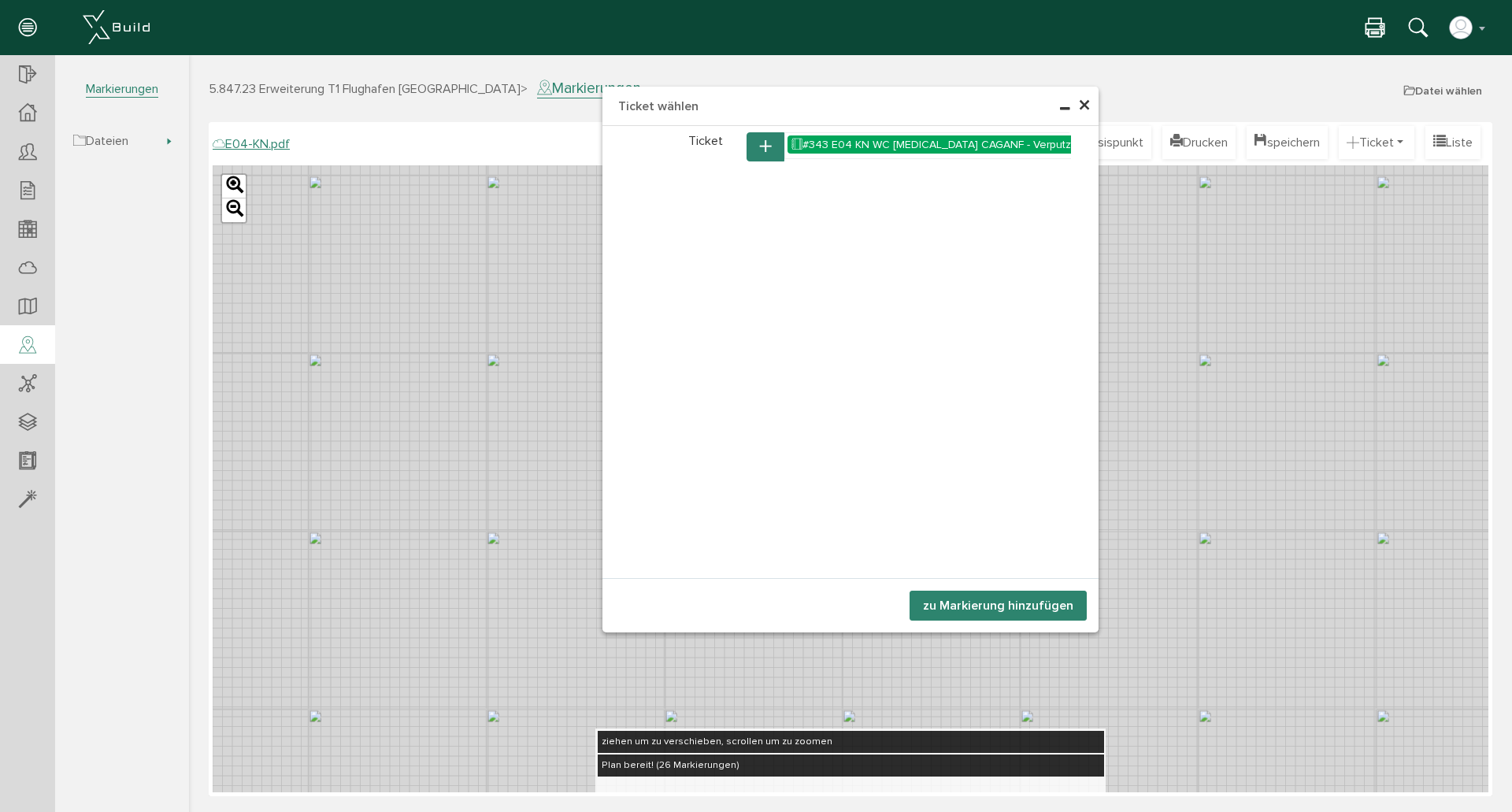
click at [1040, 609] on button "zu Markierung hinzufügen" at bounding box center [998, 606] width 177 height 30
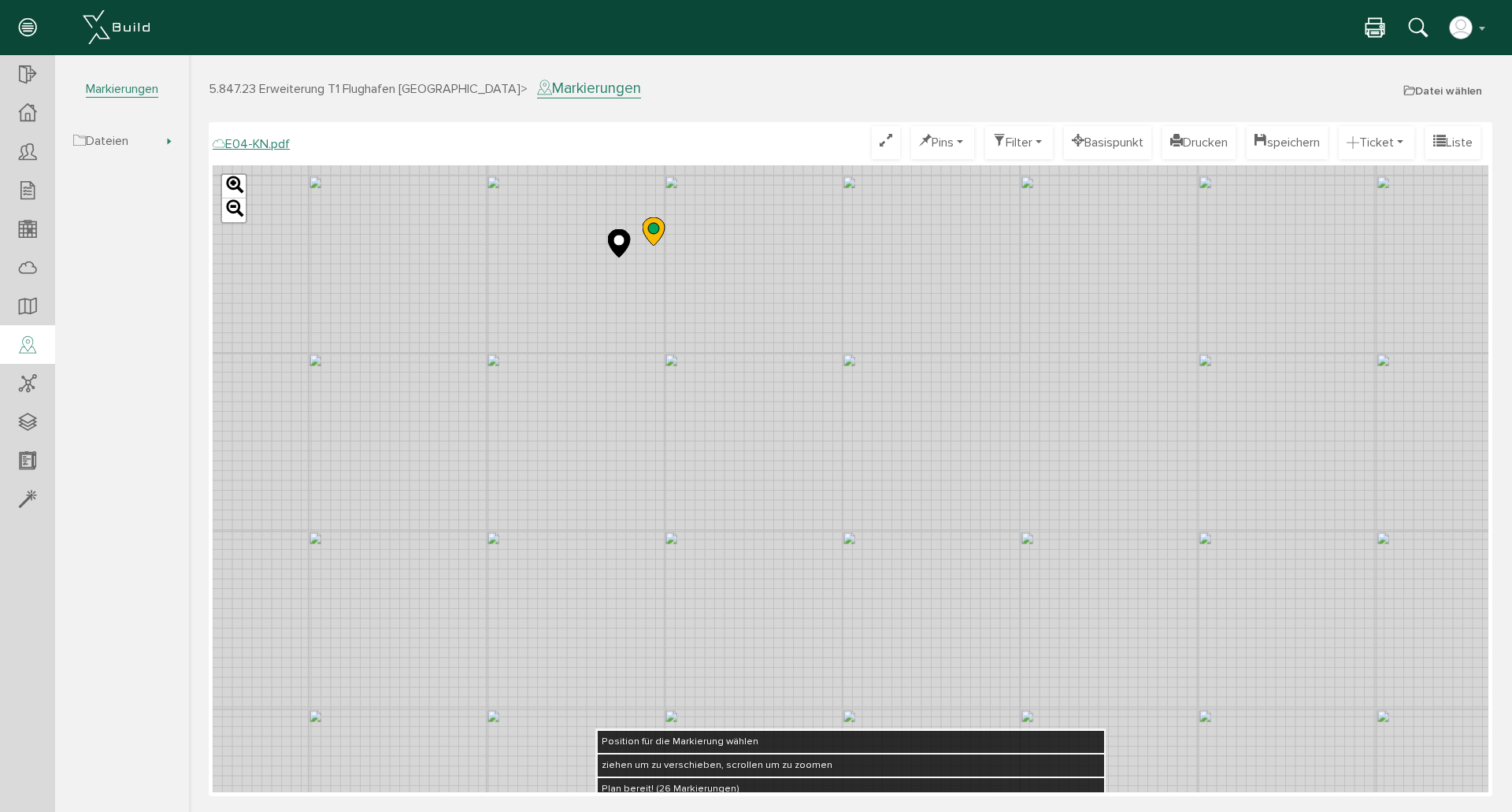
click at [582, 307] on div "Leaflet" at bounding box center [850, 478] width 1276 height 627
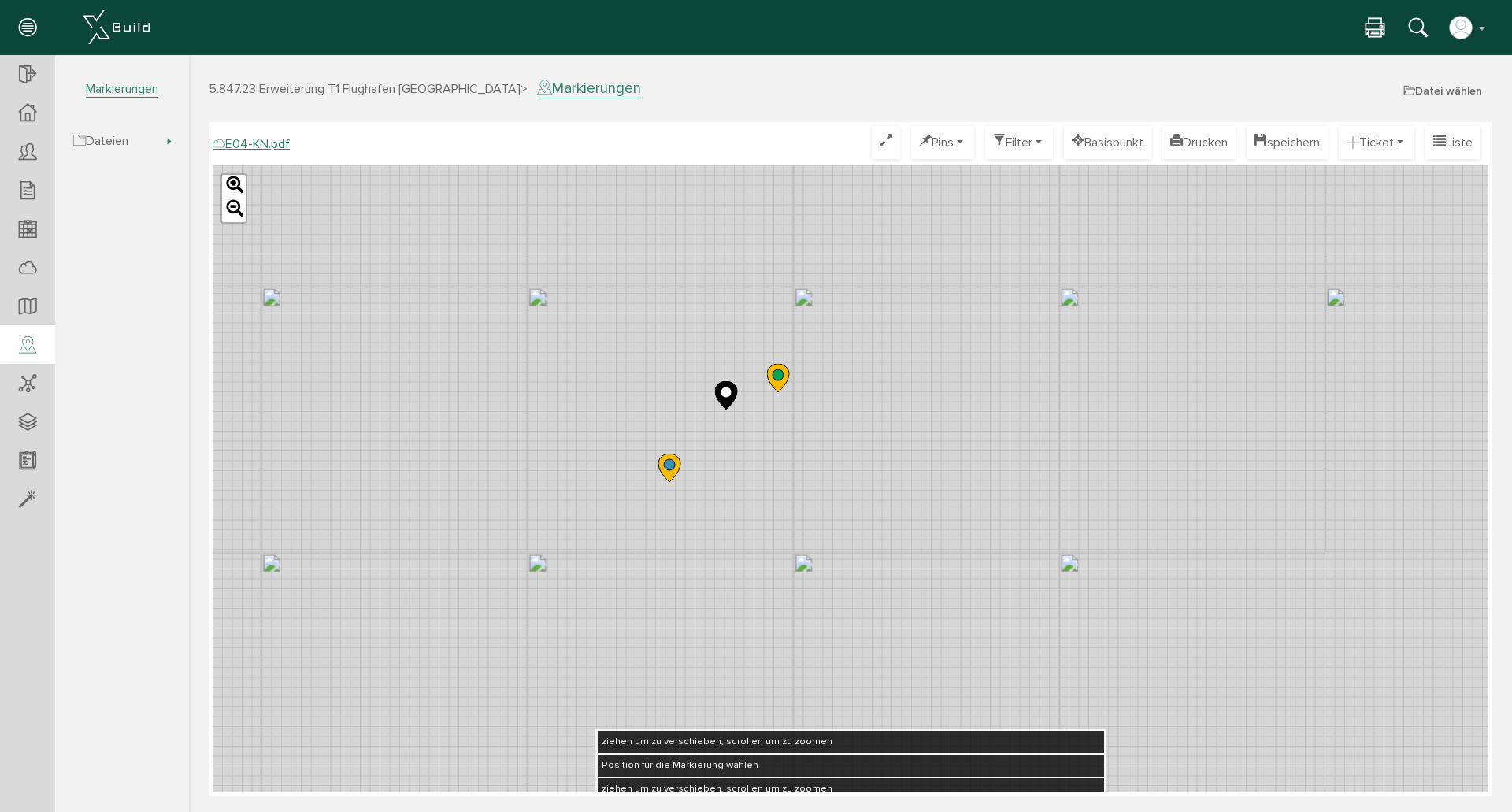
click at [905, 321] on div "Leaflet" at bounding box center [850, 478] width 1276 height 627
click at [26, 111] on icon at bounding box center [28, 113] width 18 height 18
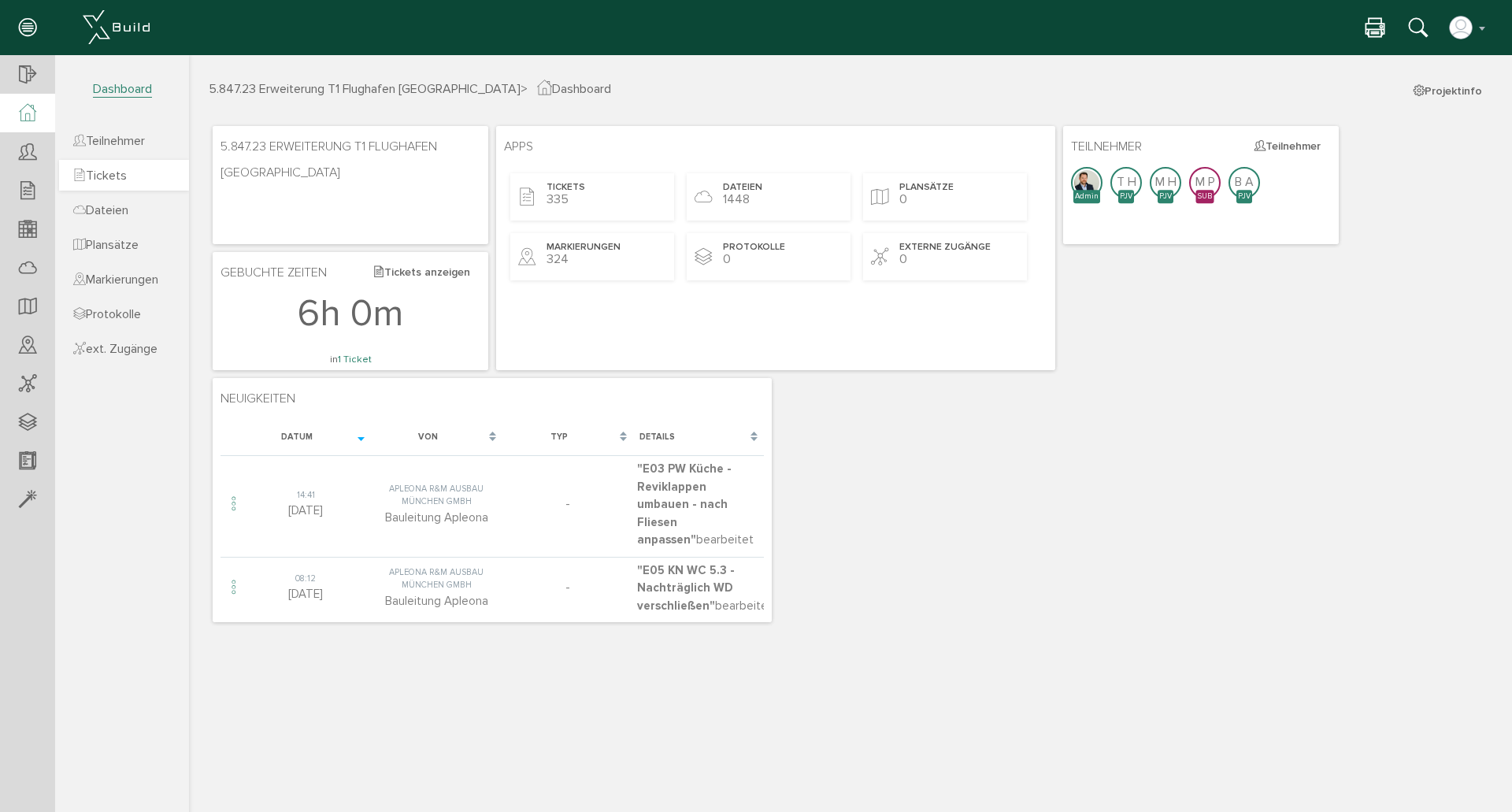
click at [155, 172] on link "Tickets" at bounding box center [123, 175] width 130 height 31
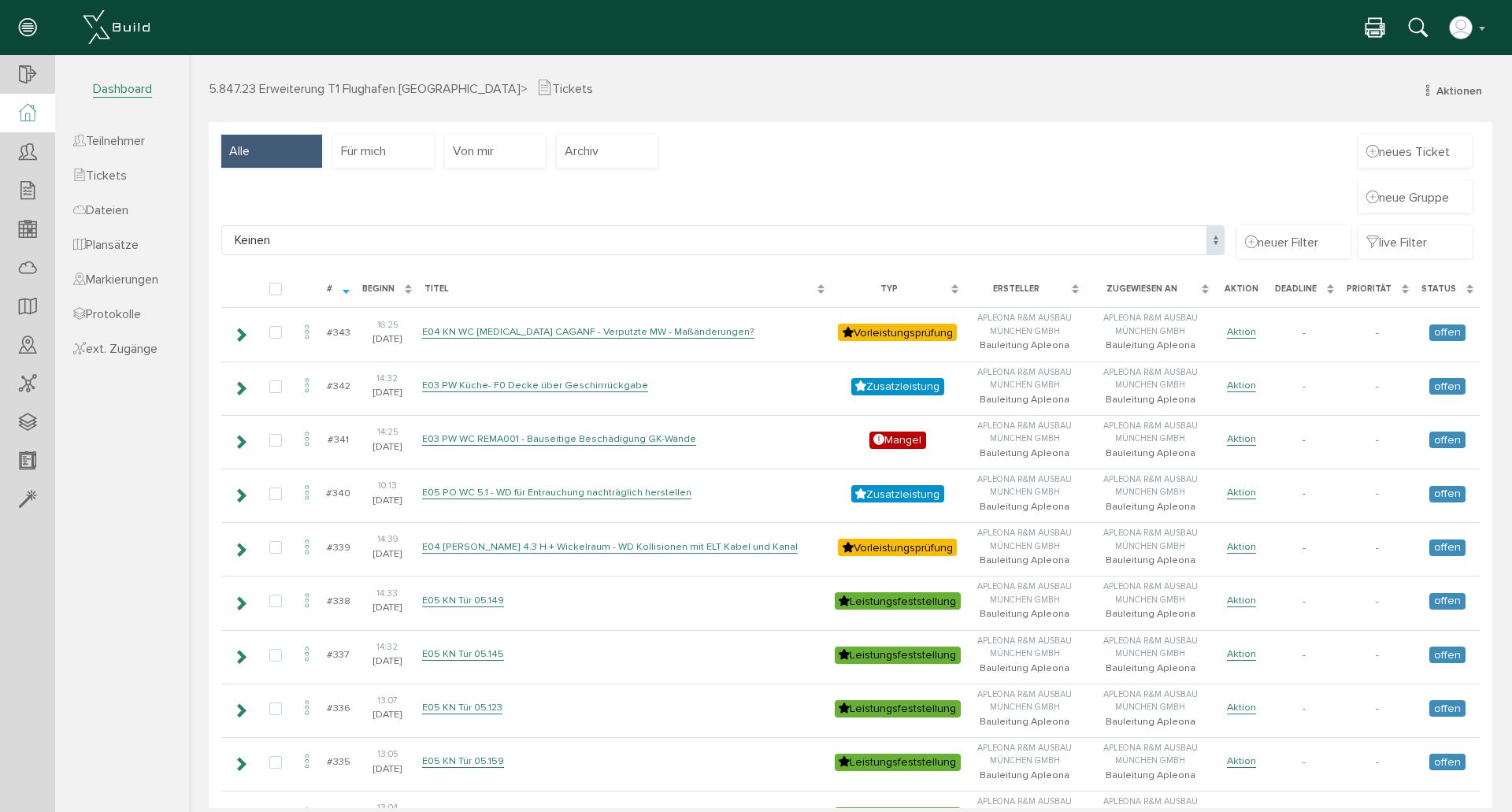
click at [29, 114] on icon at bounding box center [28, 113] width 18 height 18
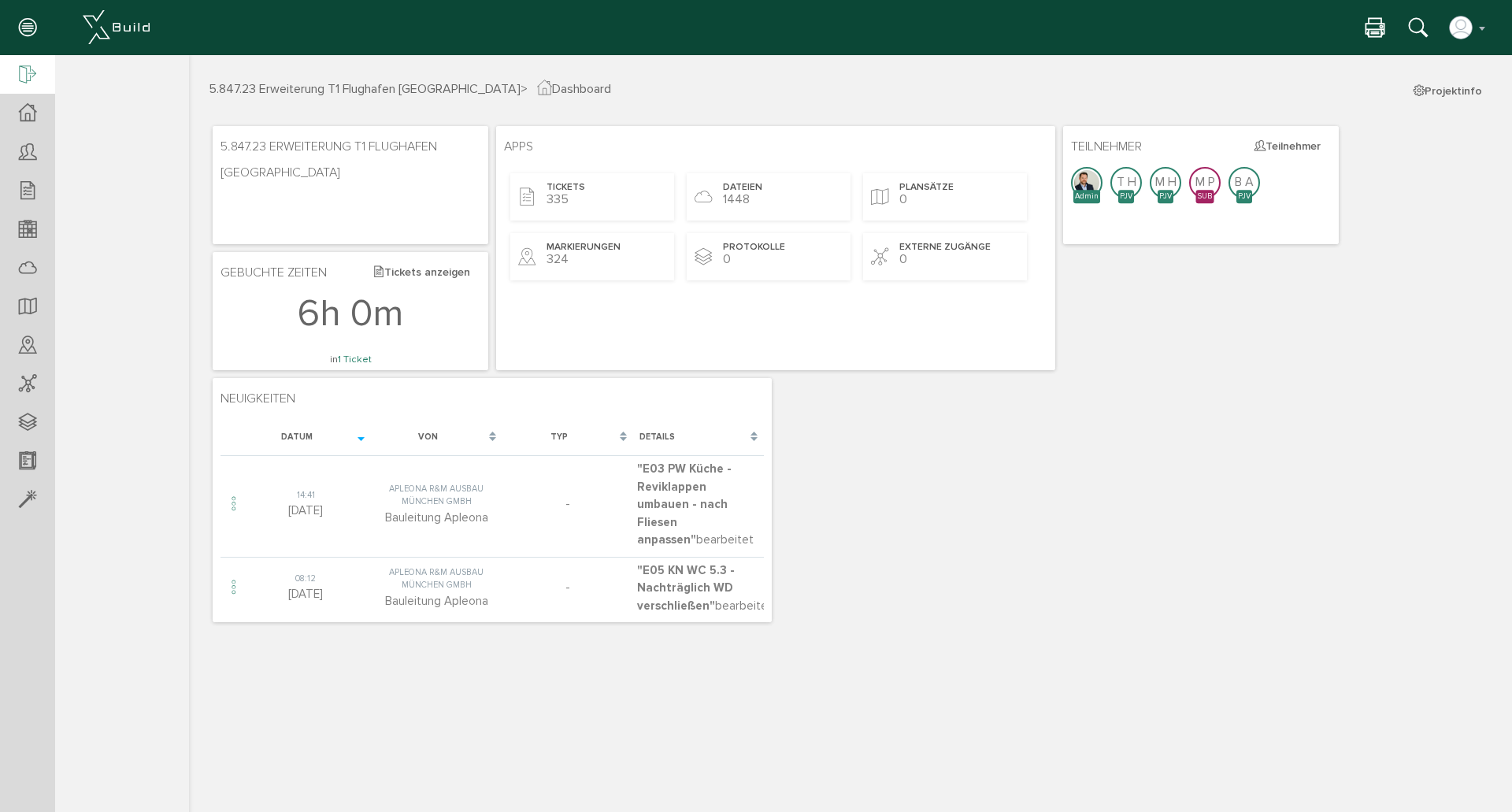
click at [44, 78] on div at bounding box center [28, 75] width 55 height 40
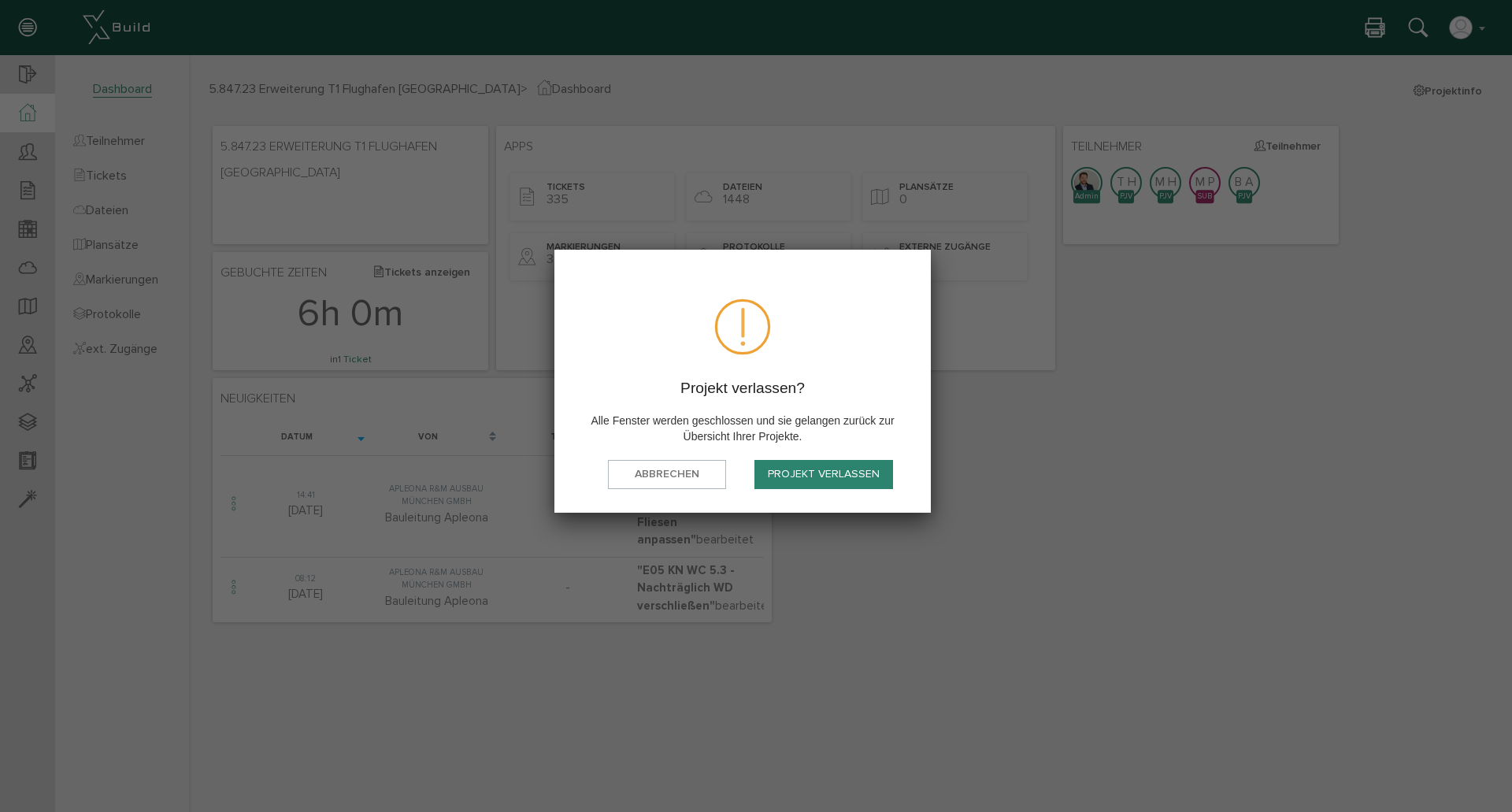
click at [0, 0] on div "Projekt verlassen? Alle Fenster werden geschlossen und sie gelangen zurück zur …" at bounding box center [0, 0] width 0 height 0
click at [0, 0] on button "Projekt verlassen" at bounding box center [0, 0] width 0 height 0
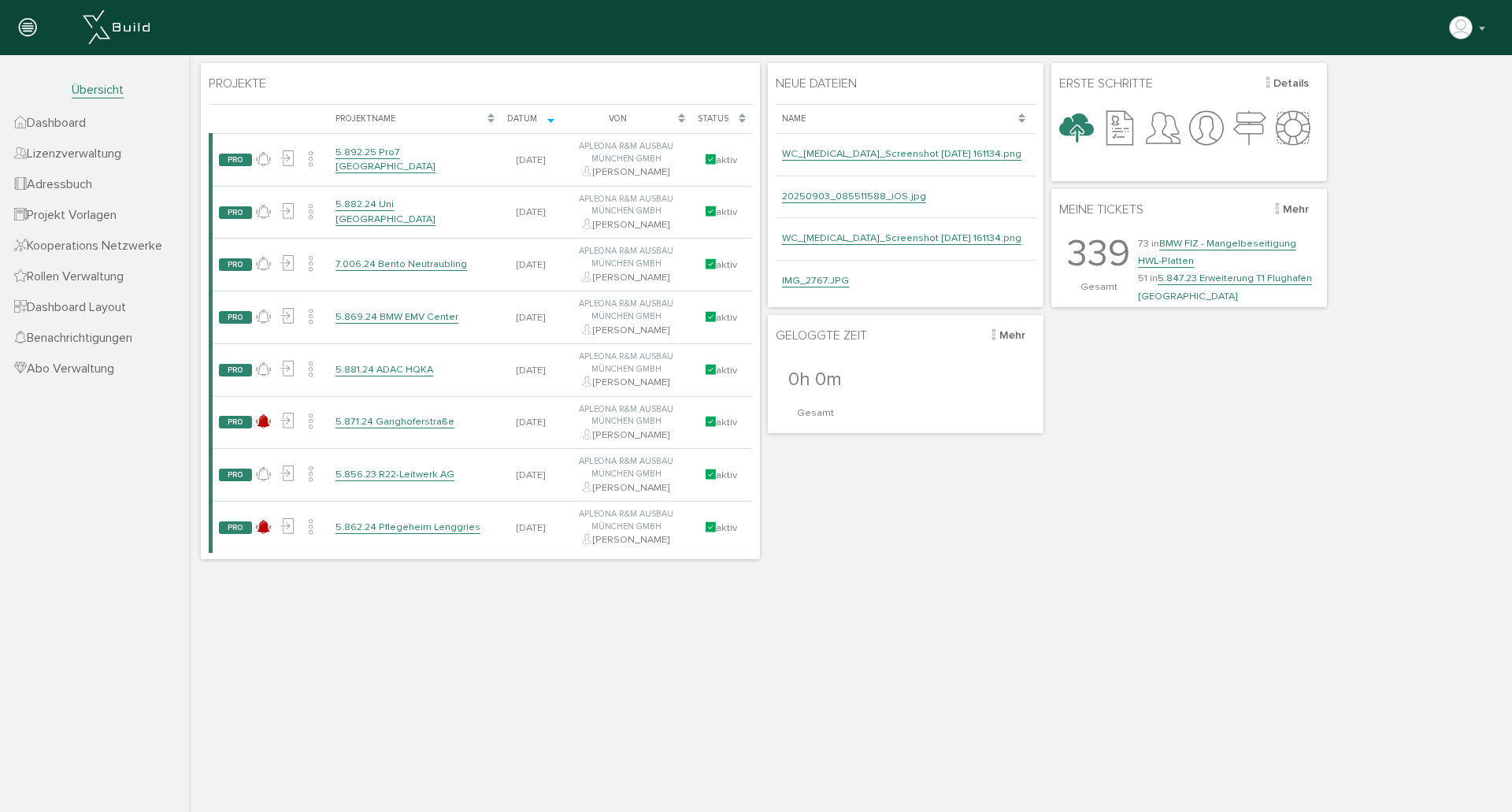
click at [1143, 635] on html "Projekte Lade, bitte warten... Projektname Datum Von Status PRO keine Neuigkeit…" at bounding box center [850, 431] width 1323 height 752
click at [811, 618] on html "Projekte Lade, bitte warten... Projektname Datum Von Status PRO keine Neuigkeit…" at bounding box center [850, 431] width 1323 height 752
click at [1126, 752] on html "Projekte Lade, bitte warten... Projektname Datum Von Status PRO keine Neuigkeit…" at bounding box center [850, 431] width 1323 height 752
